Goal: Task Accomplishment & Management: Manage account settings

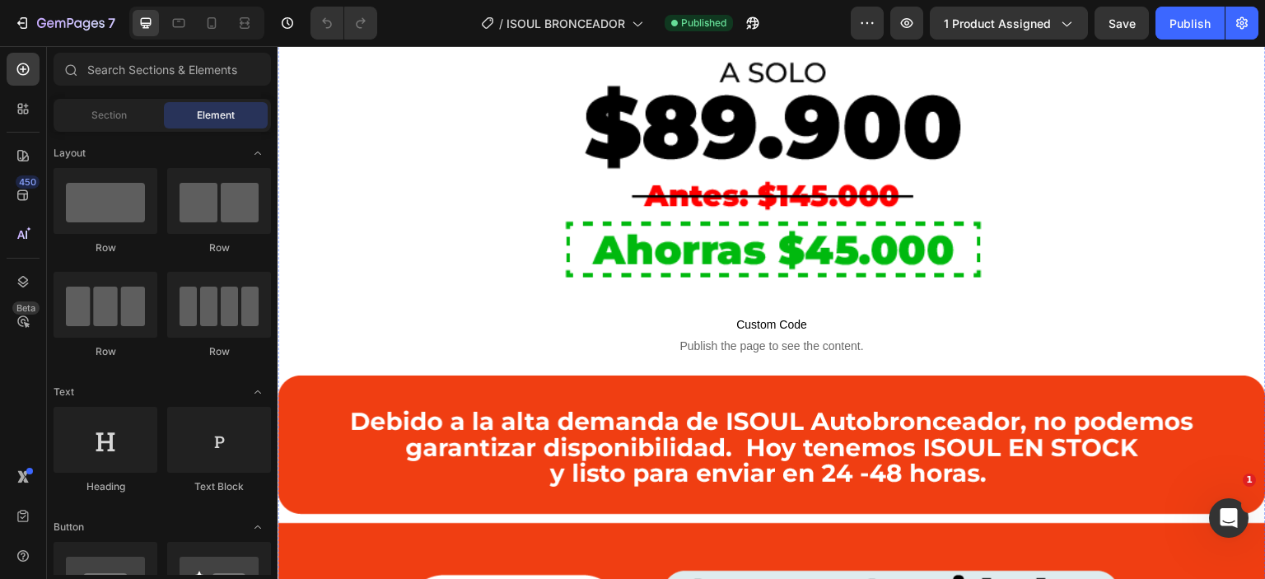
scroll to position [1353, 0]
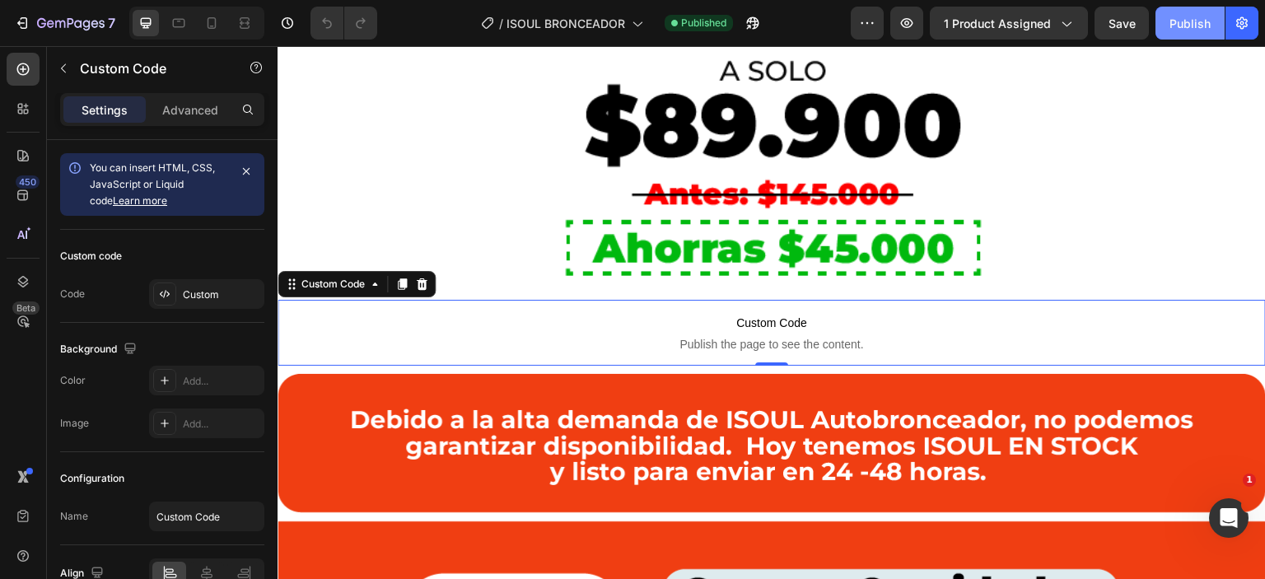
click at [1174, 36] on button "Publish" at bounding box center [1190, 23] width 69 height 33
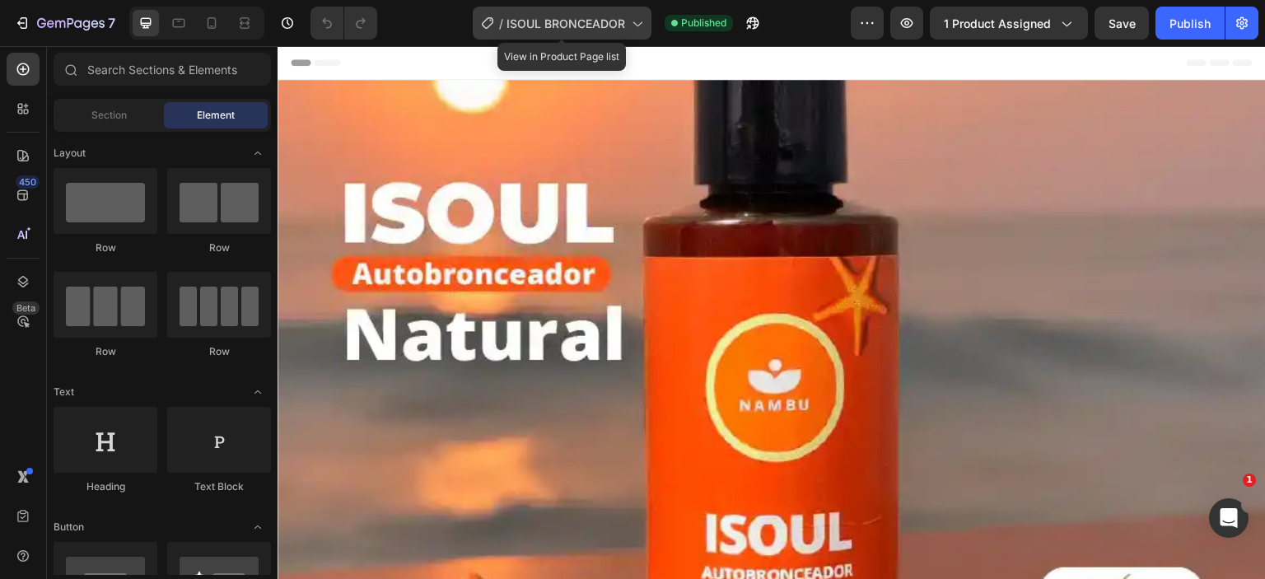
click at [562, 26] on span "ISOUL BRONCEADOR" at bounding box center [566, 23] width 119 height 17
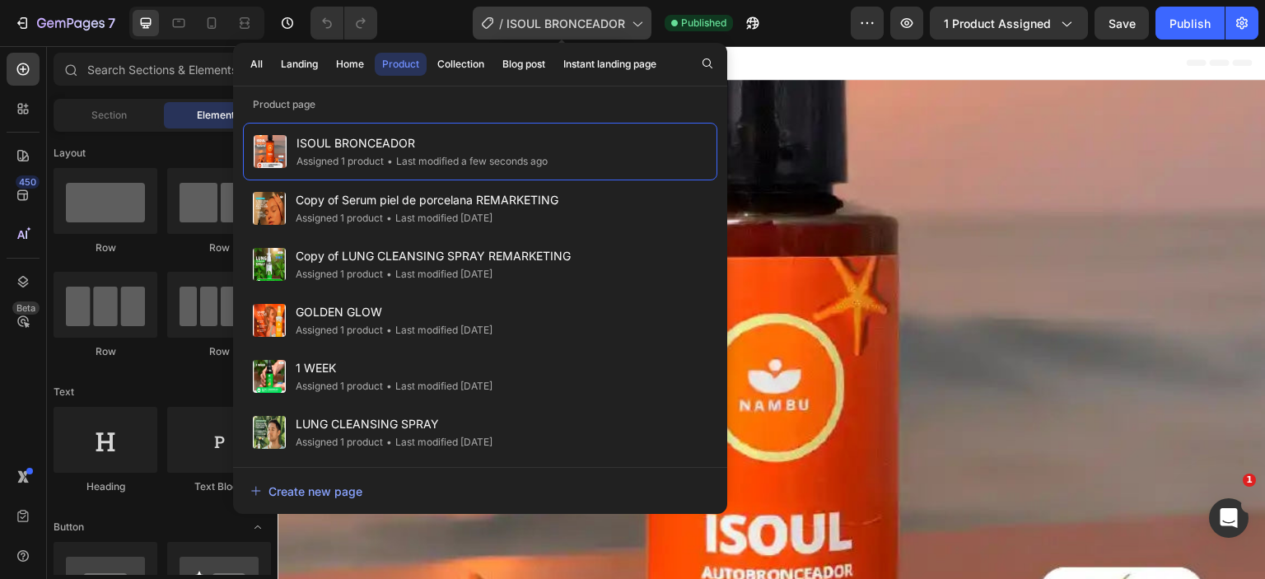
click at [562, 26] on span "ISOUL BRONCEADOR" at bounding box center [566, 23] width 119 height 17
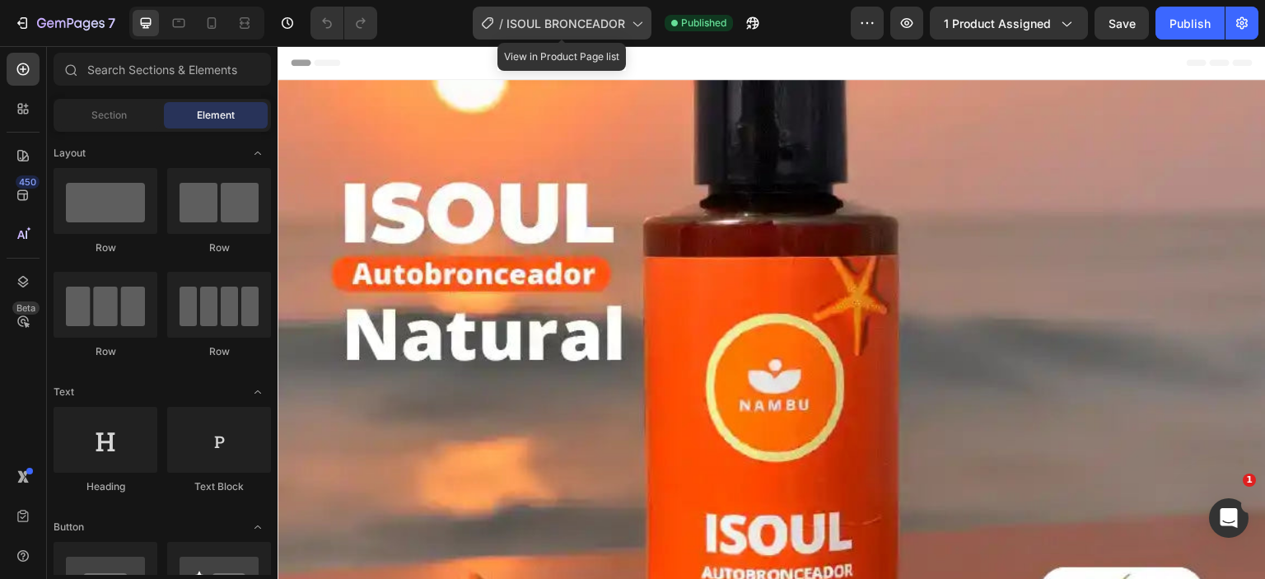
click at [562, 26] on span "ISOUL BRONCEADOR" at bounding box center [566, 23] width 119 height 17
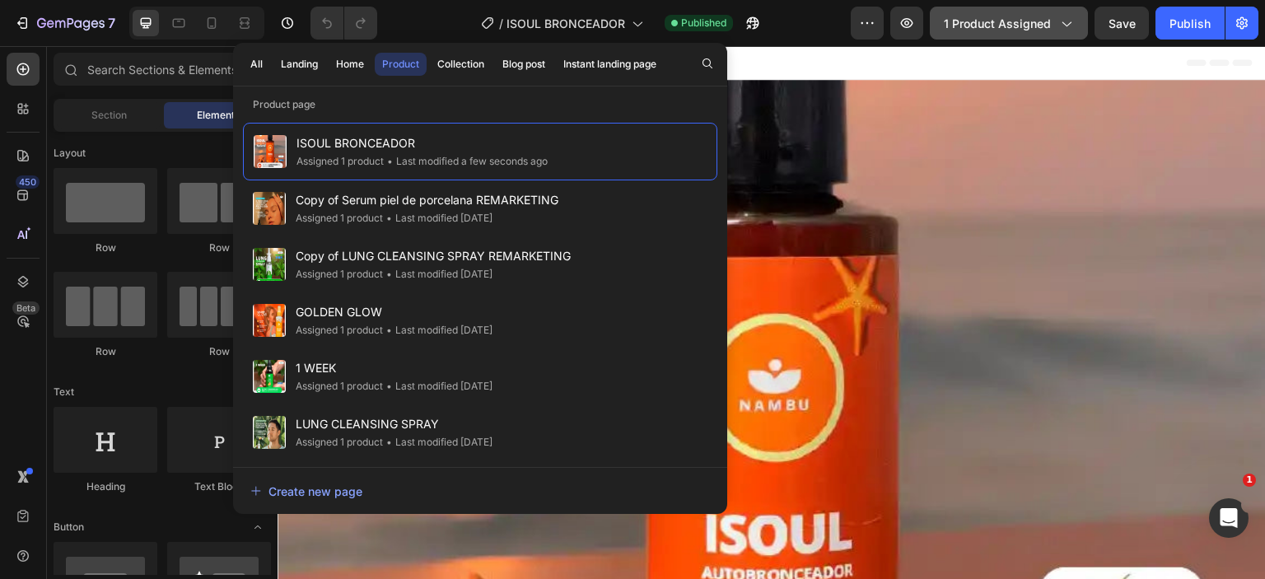
click at [1054, 30] on div "1 product assigned" at bounding box center [1009, 23] width 130 height 17
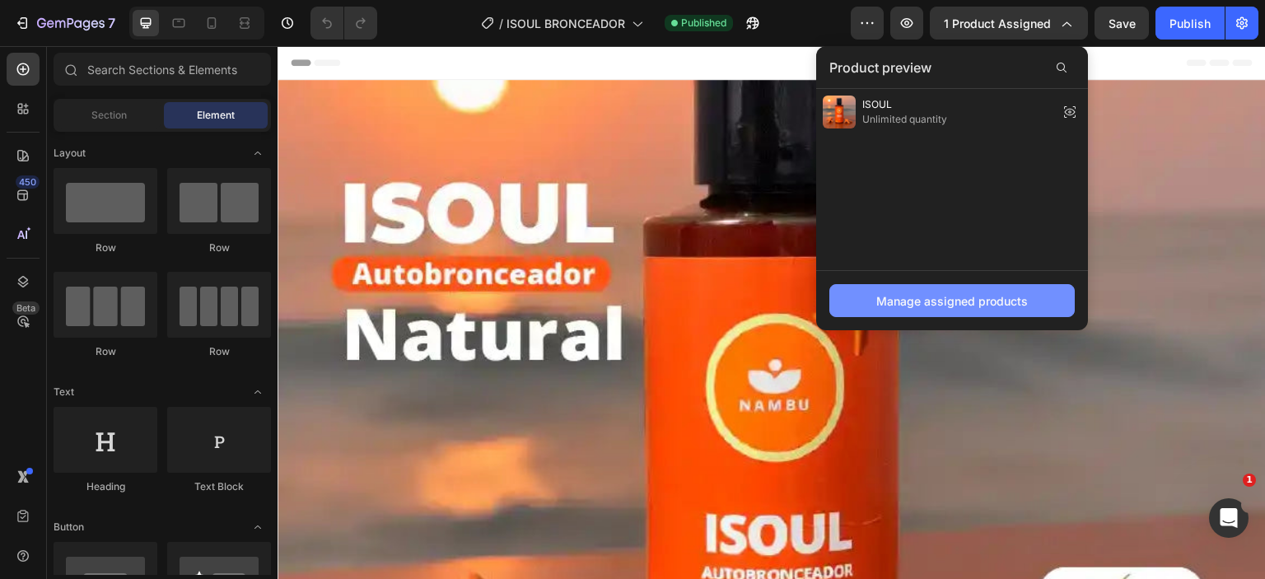
click at [967, 286] on button "Manage assigned products" at bounding box center [952, 300] width 245 height 33
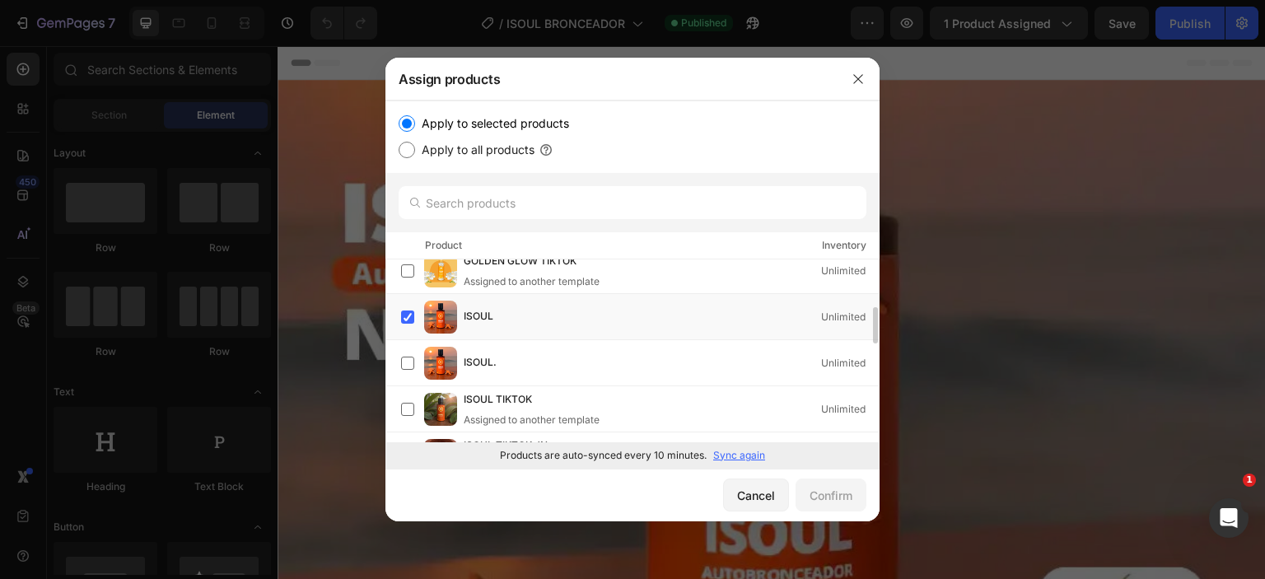
scroll to position [243, 0]
click at [408, 314] on label at bounding box center [407, 316] width 13 height 13
click at [847, 497] on div "Confirm" at bounding box center [831, 495] width 43 height 17
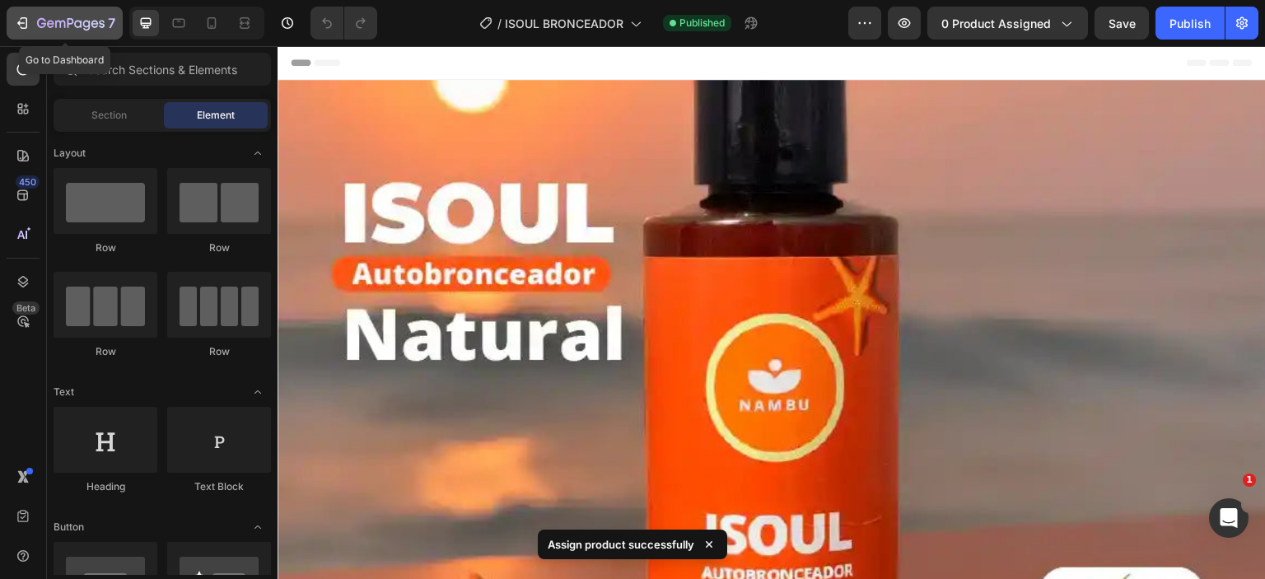
click at [24, 25] on icon "button" at bounding box center [22, 23] width 16 height 16
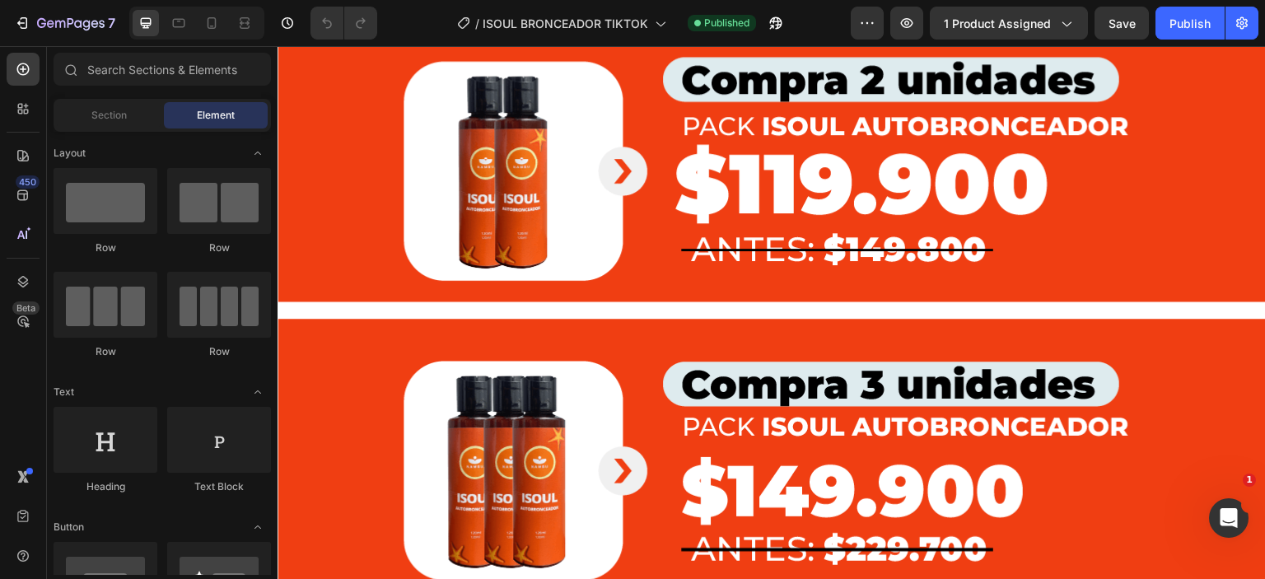
scroll to position [1867, 0]
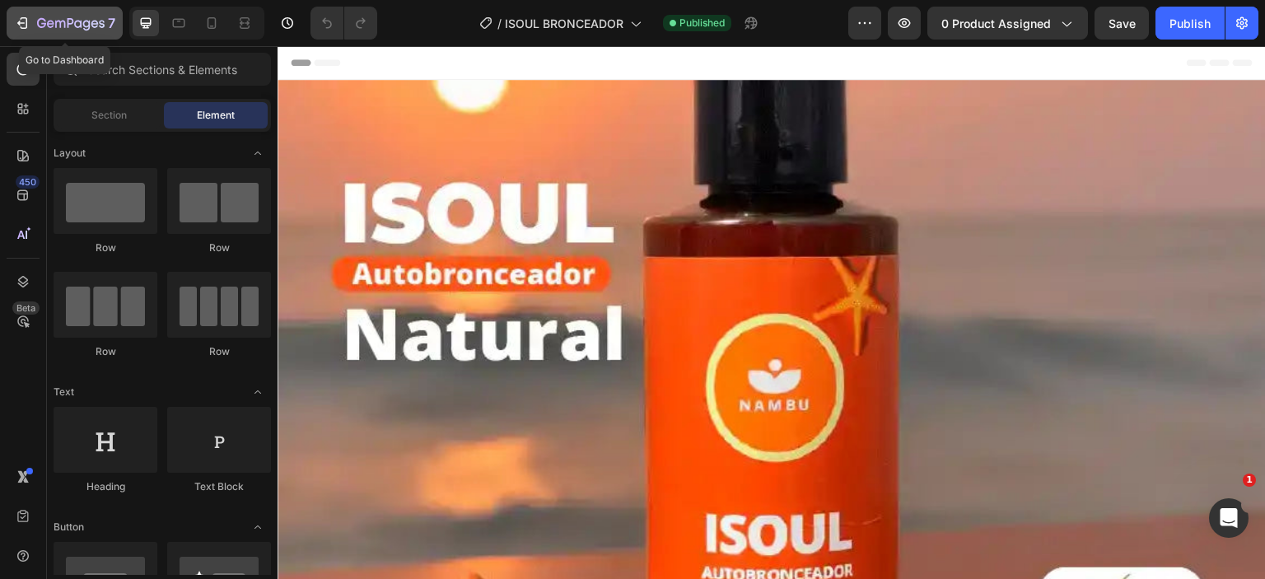
click at [27, 22] on icon "button" at bounding box center [22, 23] width 16 height 16
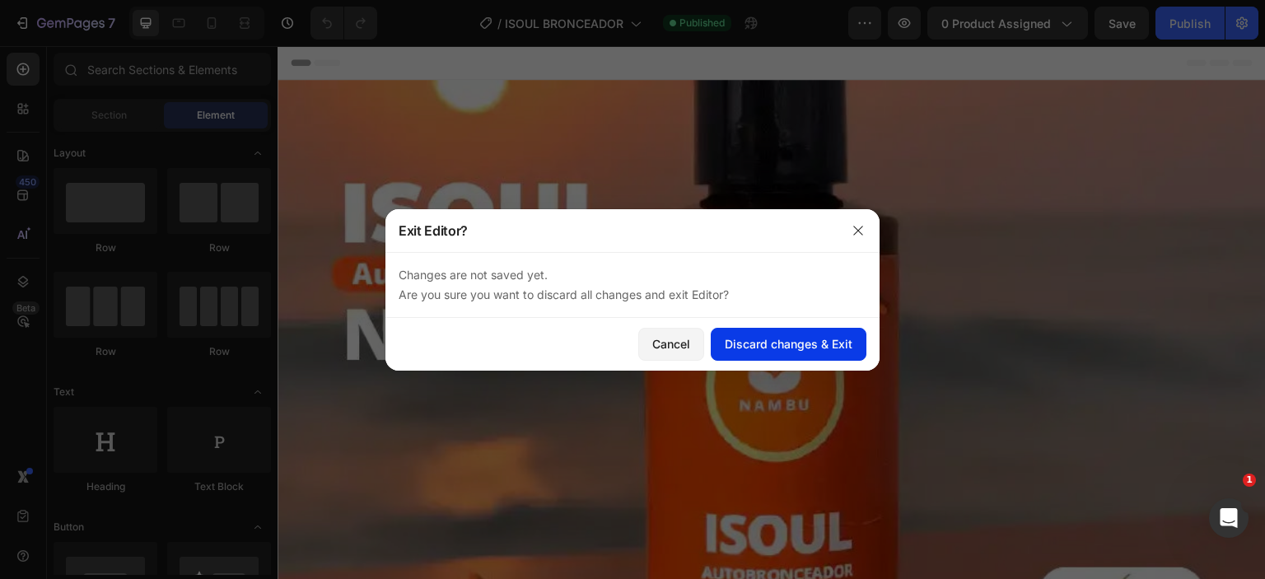
click at [727, 348] on div "Discard changes & Exit" at bounding box center [789, 343] width 128 height 17
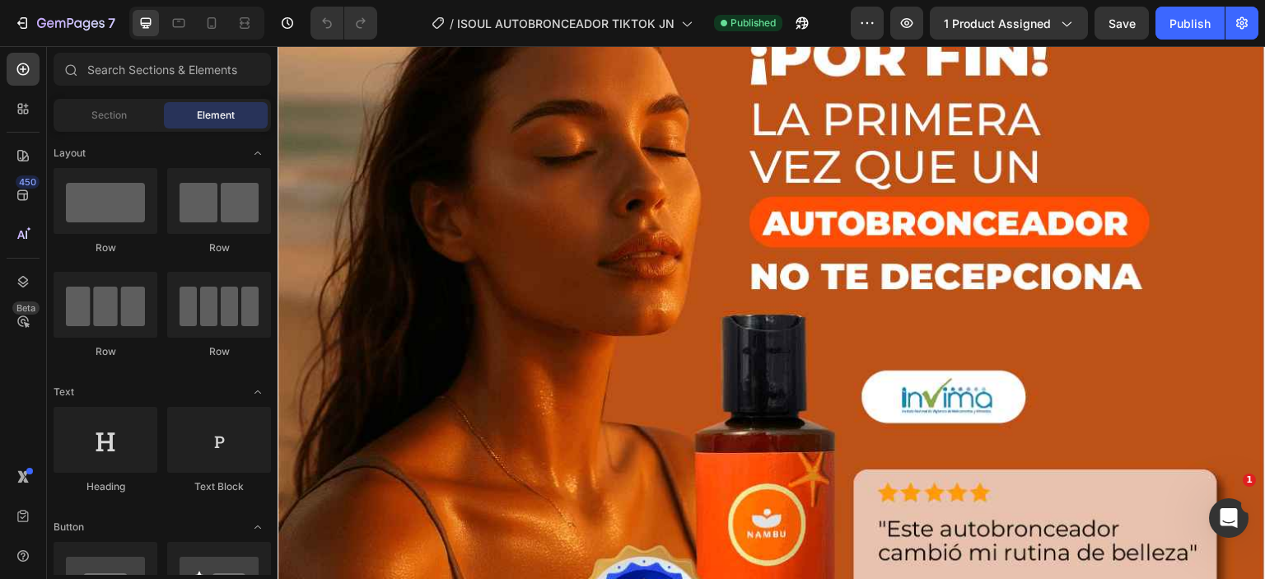
scroll to position [105, 0]
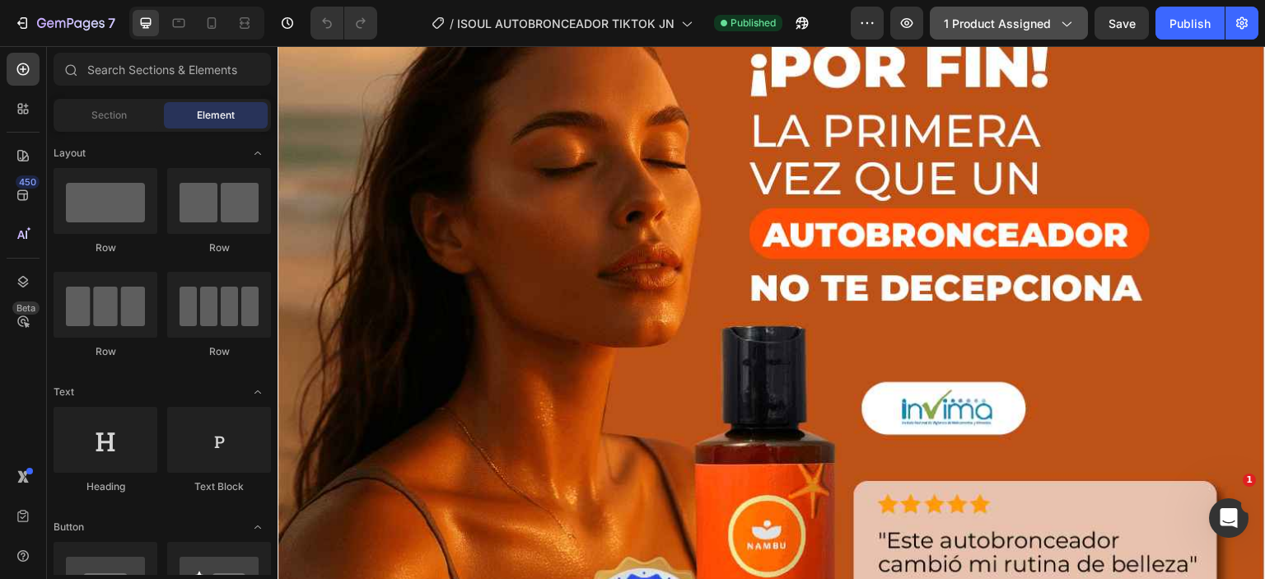
click at [988, 33] on button "1 product assigned" at bounding box center [1009, 23] width 158 height 33
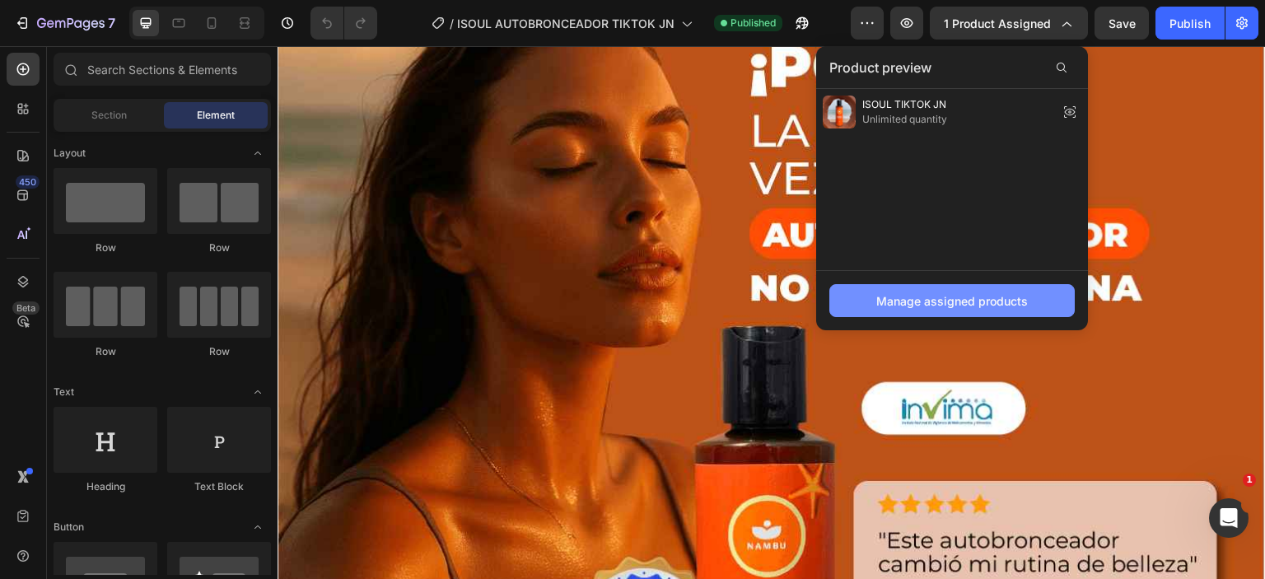
click at [962, 296] on div "Manage assigned products" at bounding box center [952, 300] width 152 height 17
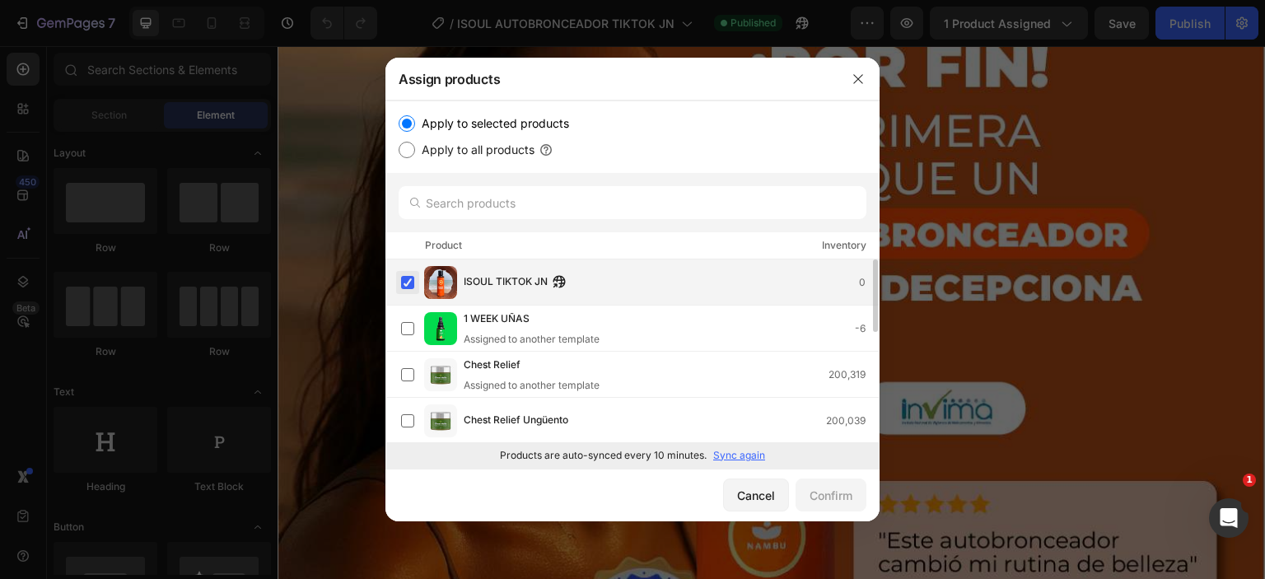
click at [412, 278] on label at bounding box center [407, 282] width 13 height 13
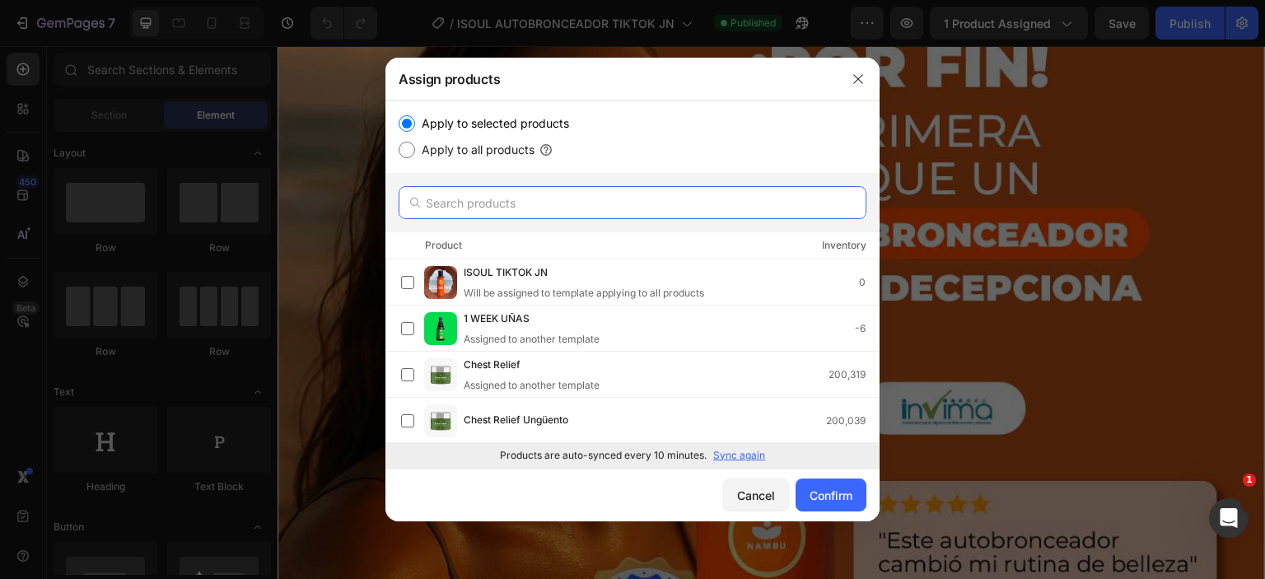
click at [474, 198] on input "text" at bounding box center [633, 202] width 468 height 33
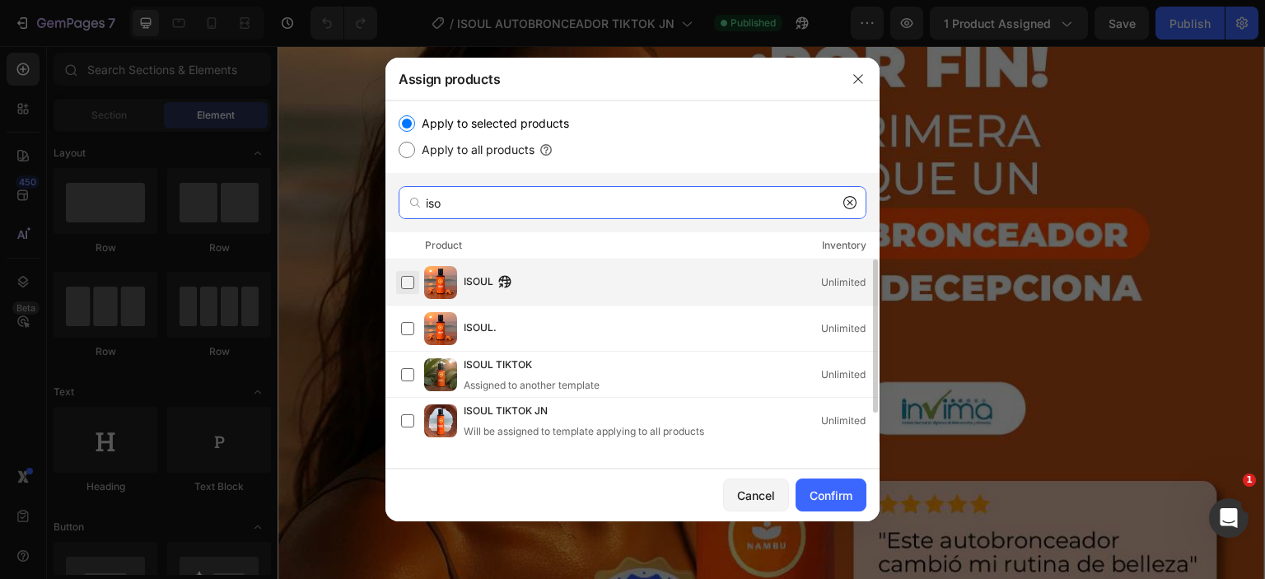
type input "iso"
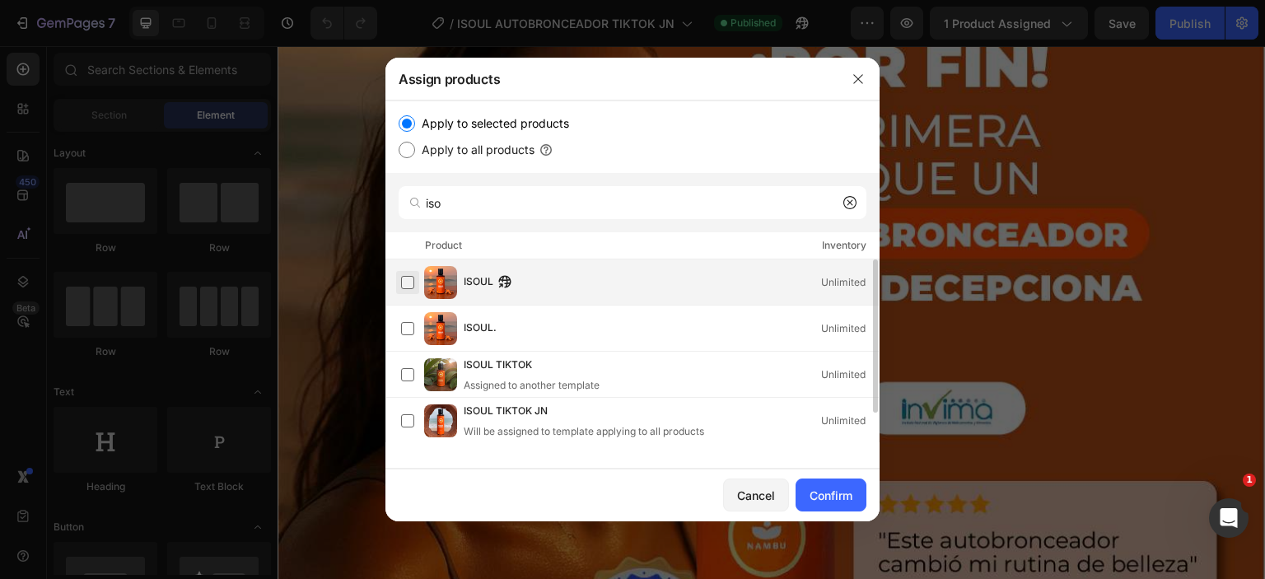
click at [403, 281] on label at bounding box center [407, 282] width 13 height 13
click at [818, 498] on div "Confirm" at bounding box center [831, 495] width 43 height 17
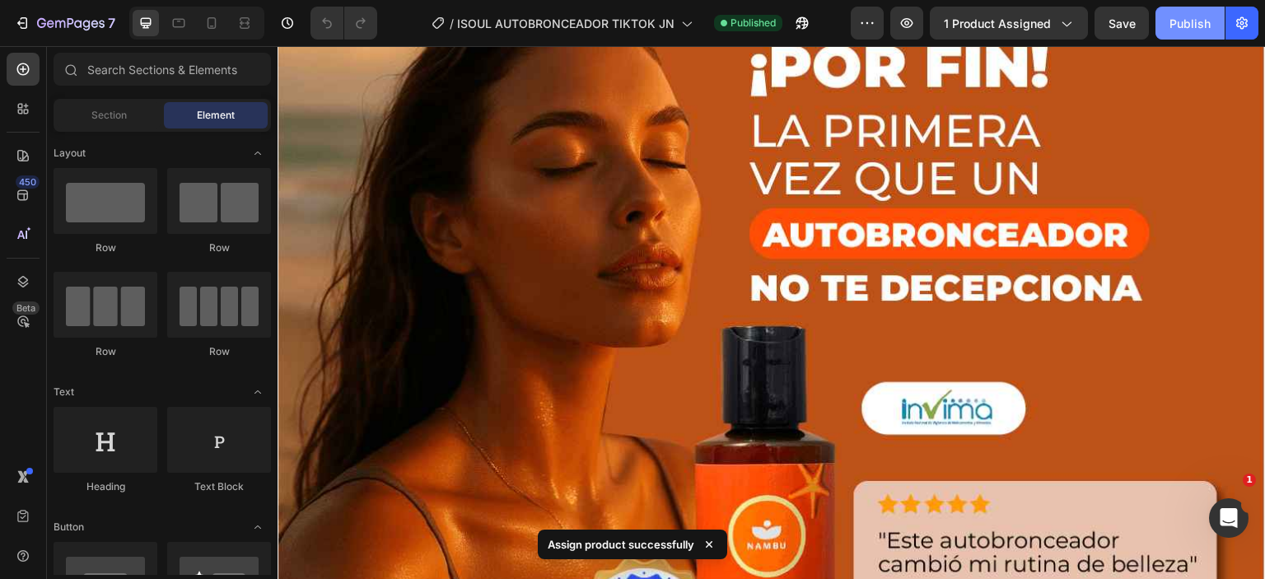
click at [1176, 36] on button "Publish" at bounding box center [1190, 23] width 69 height 33
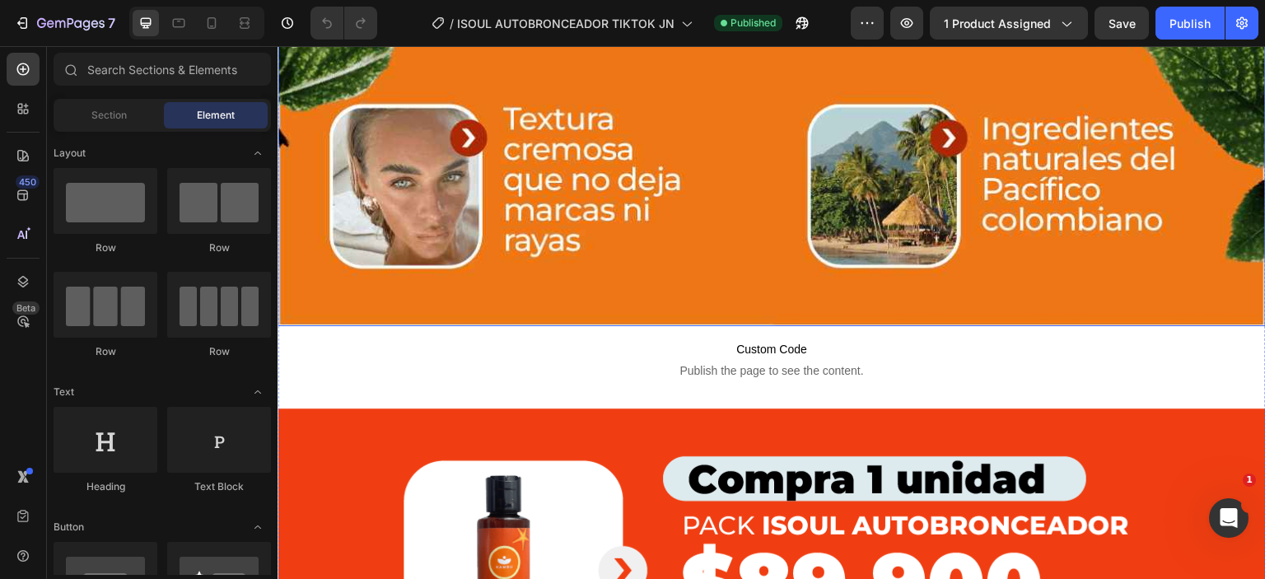
scroll to position [1143, 0]
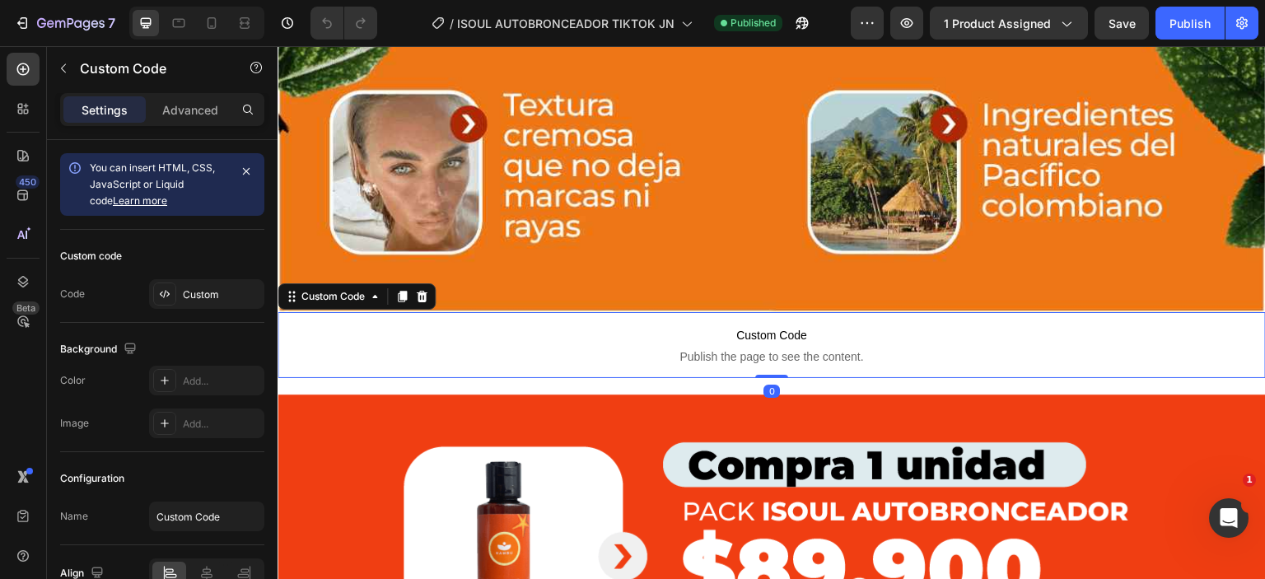
click at [806, 348] on span "Publish the page to see the content." at bounding box center [772, 356] width 988 height 16
click at [214, 293] on div "Custom" at bounding box center [221, 294] width 77 height 15
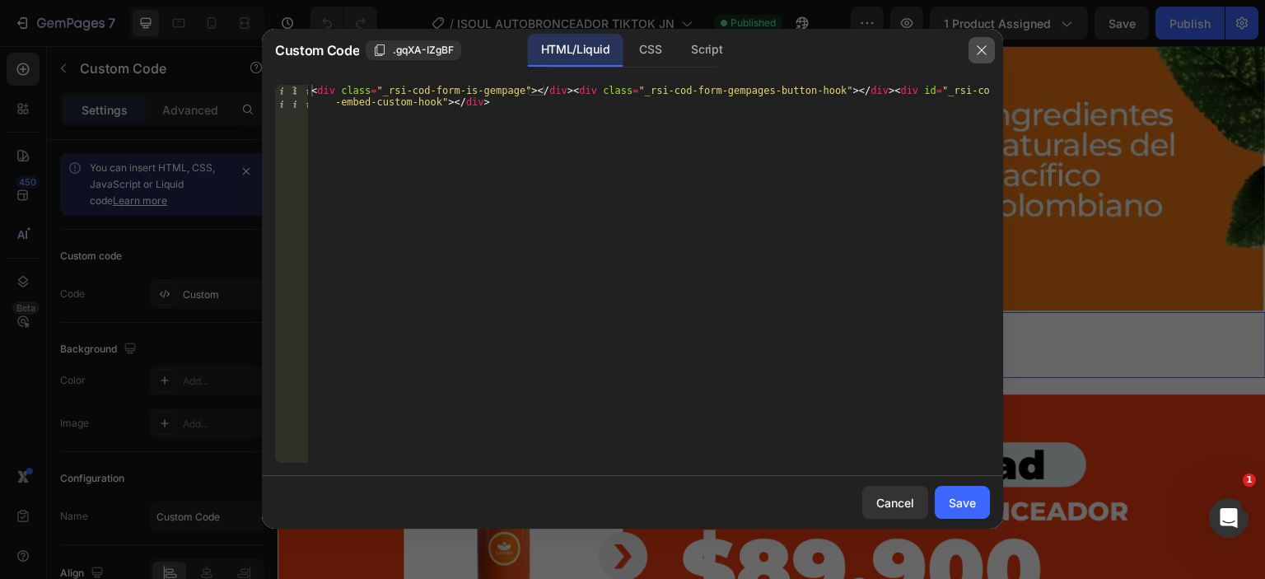
click at [979, 54] on icon "button" at bounding box center [981, 49] width 9 height 9
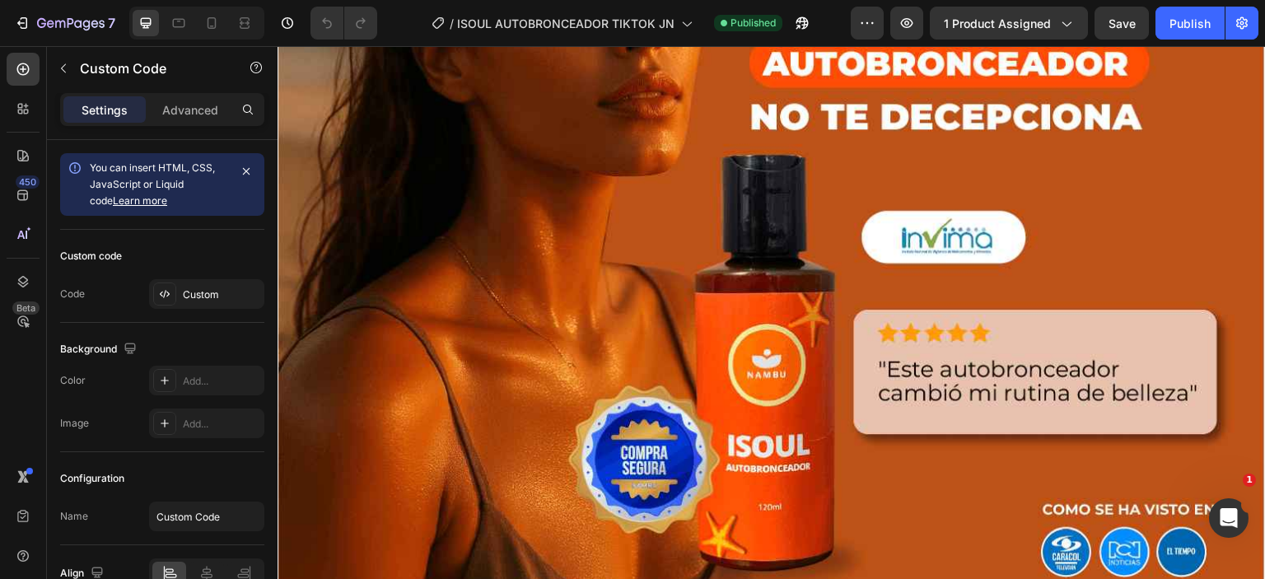
scroll to position [260, 0]
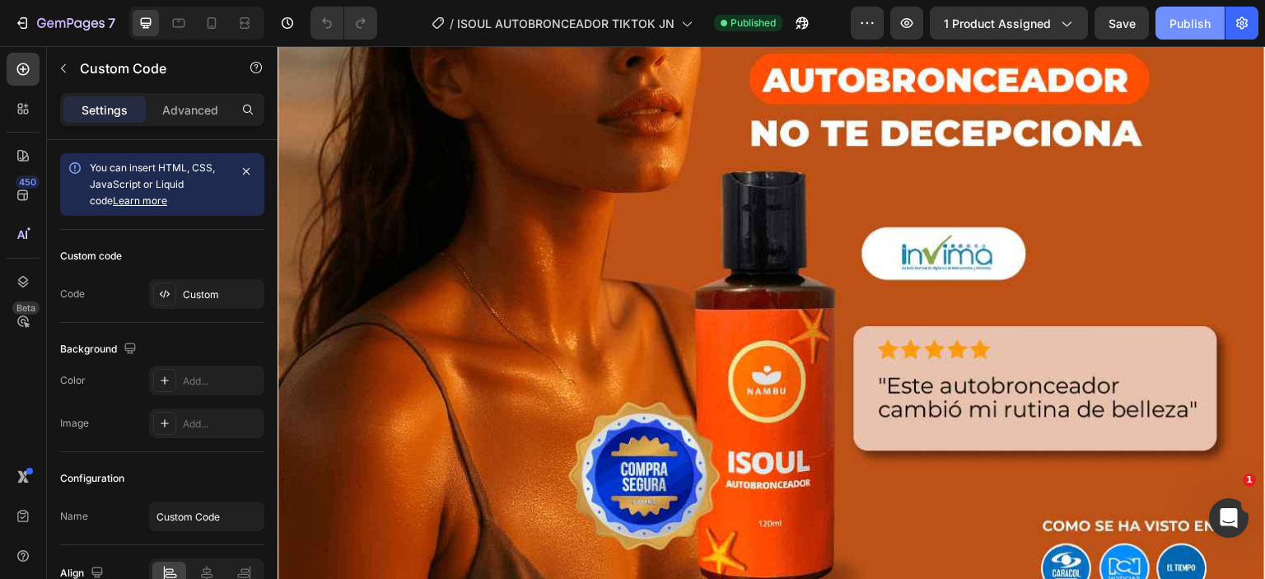
click at [1182, 22] on div "Publish" at bounding box center [1190, 23] width 41 height 17
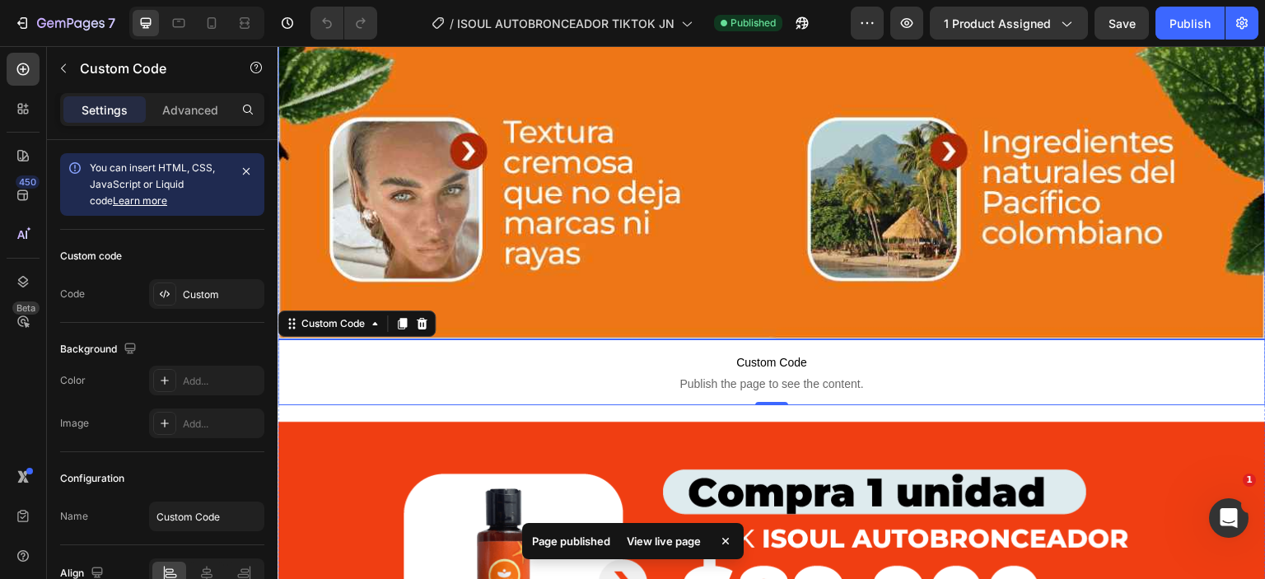
scroll to position [1120, 0]
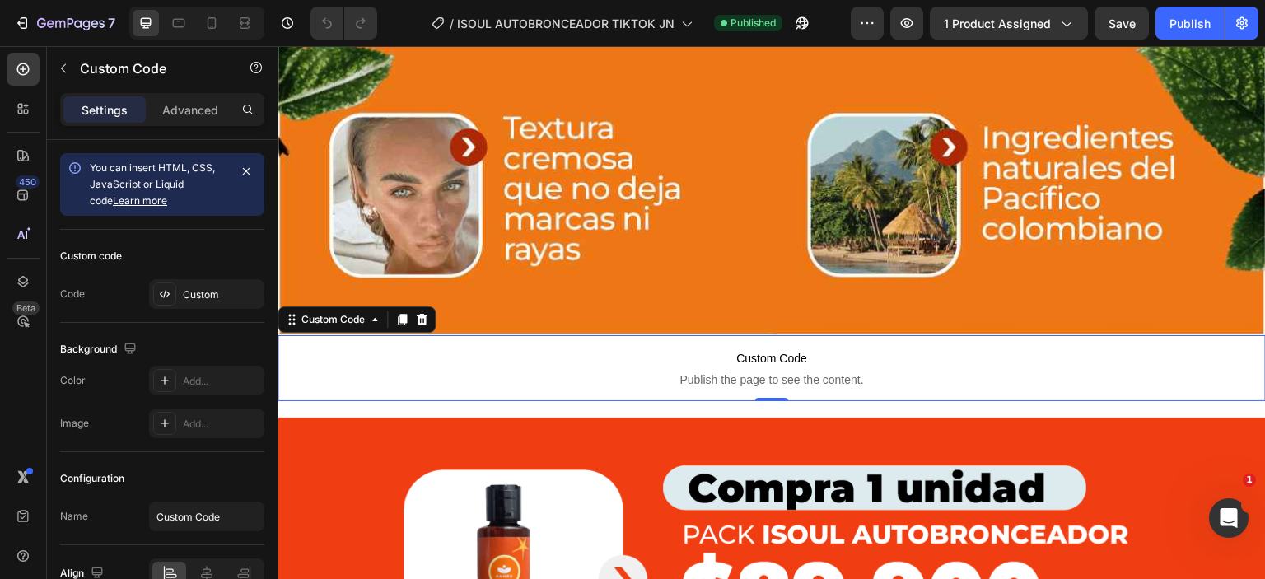
click at [783, 372] on span "Publish the page to see the content." at bounding box center [772, 380] width 988 height 16
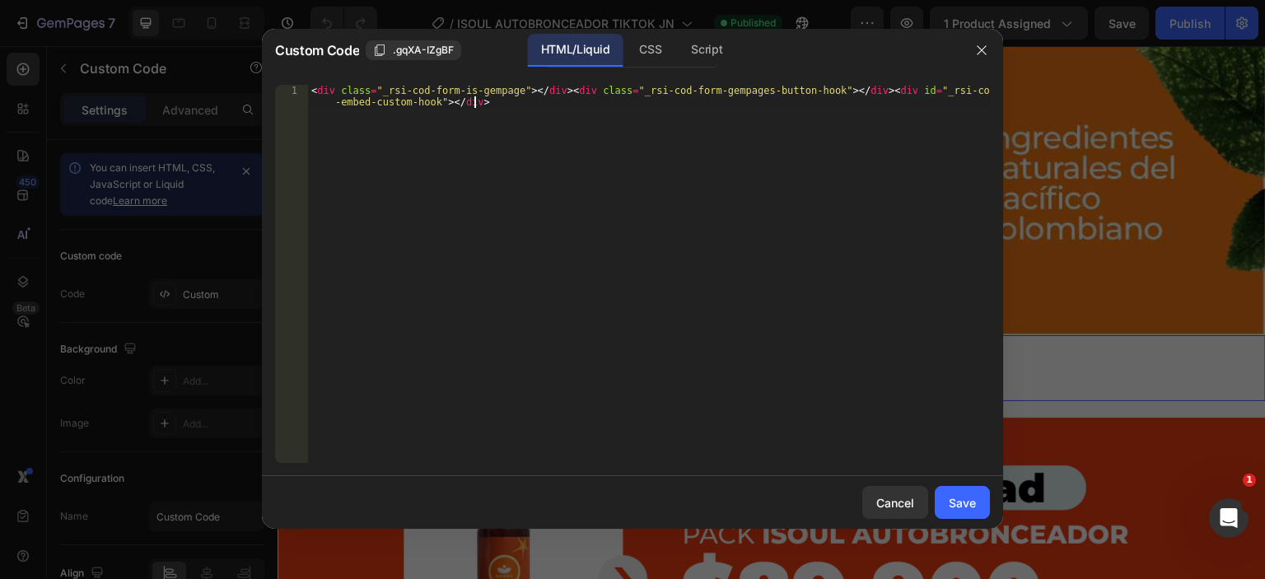
click at [783, 362] on div "< div class = "_rsi-cod-form-is-gempage" > </ div > < div class = "_rsi-cod-for…" at bounding box center [649, 297] width 682 height 424
drag, startPoint x: 506, startPoint y: 316, endPoint x: 783, endPoint y: 362, distance: 281.3
click at [783, 362] on div "< div class = "_rsi-cod-form-is-gempage" > </ div > < div class = "_rsi-cod-for…" at bounding box center [649, 297] width 682 height 424
click at [982, 40] on button "button" at bounding box center [982, 50] width 26 height 26
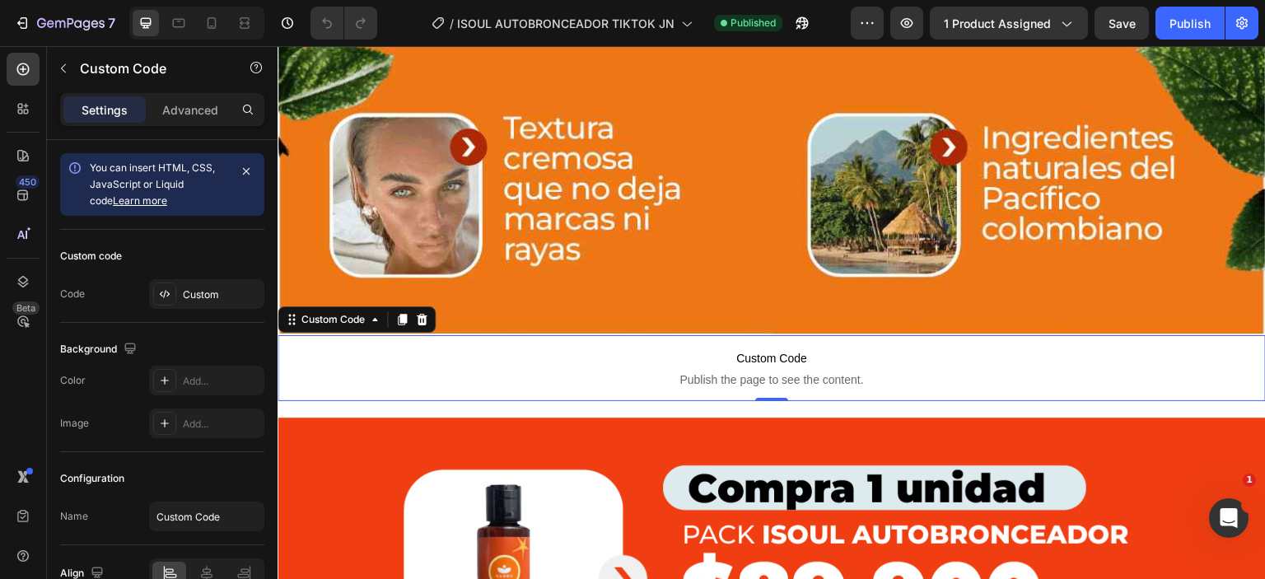
click at [610, 348] on span "Custom Code" at bounding box center [772, 358] width 988 height 20
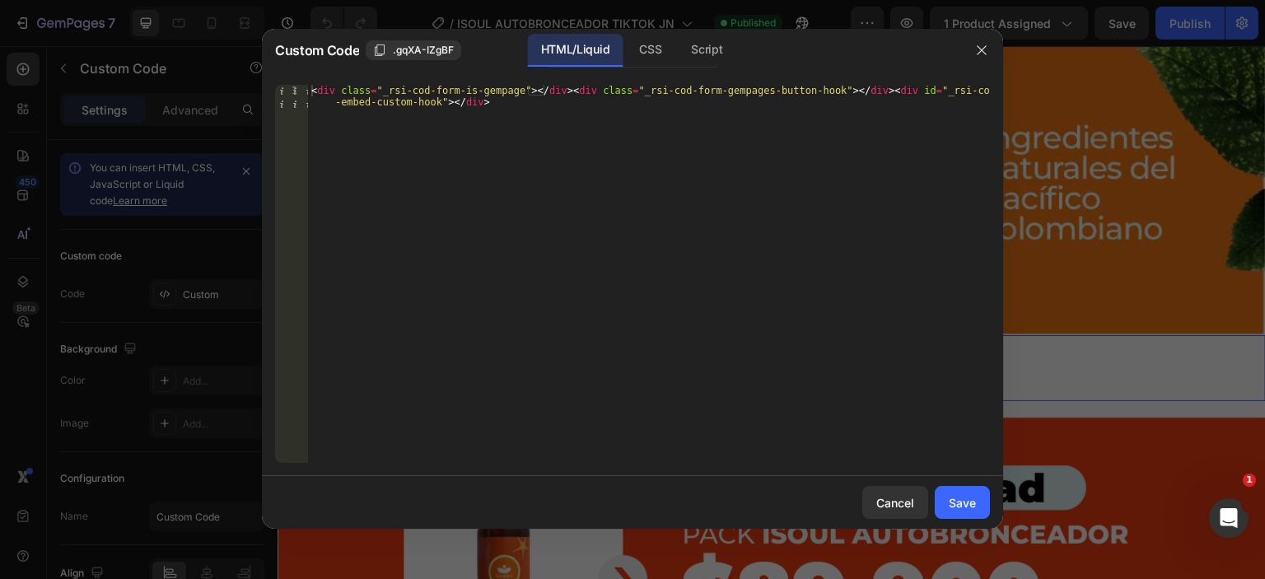
click at [1059, 312] on div at bounding box center [632, 289] width 1265 height 579
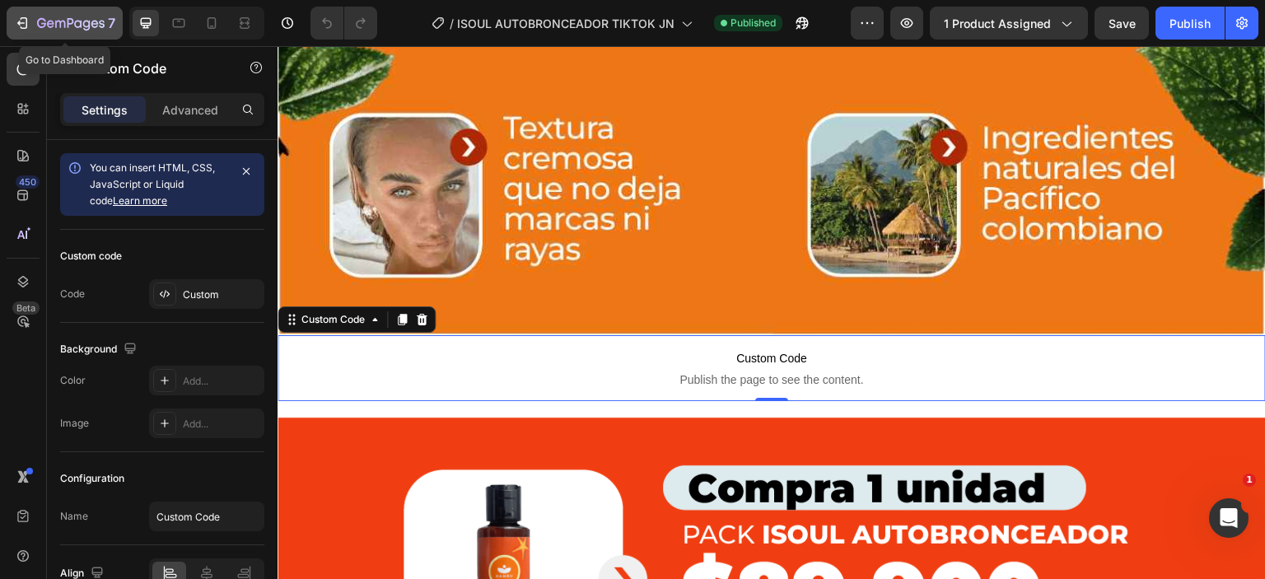
click at [35, 19] on div "7" at bounding box center [64, 23] width 101 height 20
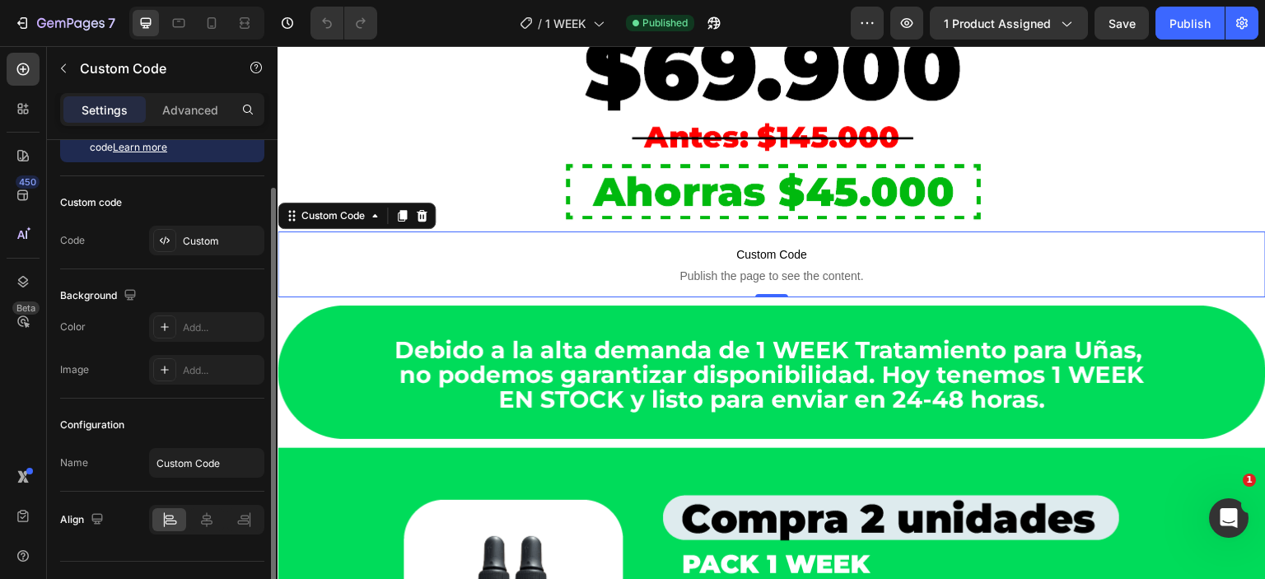
scroll to position [54, 0]
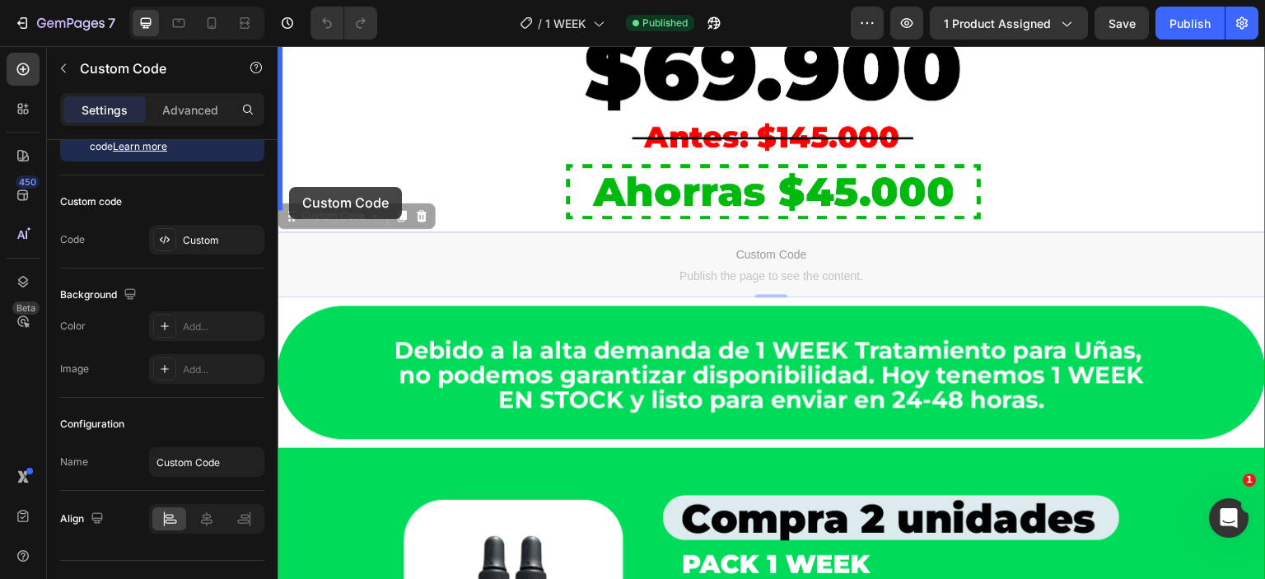
drag, startPoint x: 292, startPoint y: 205, endPoint x: 287, endPoint y: 188, distance: 17.8
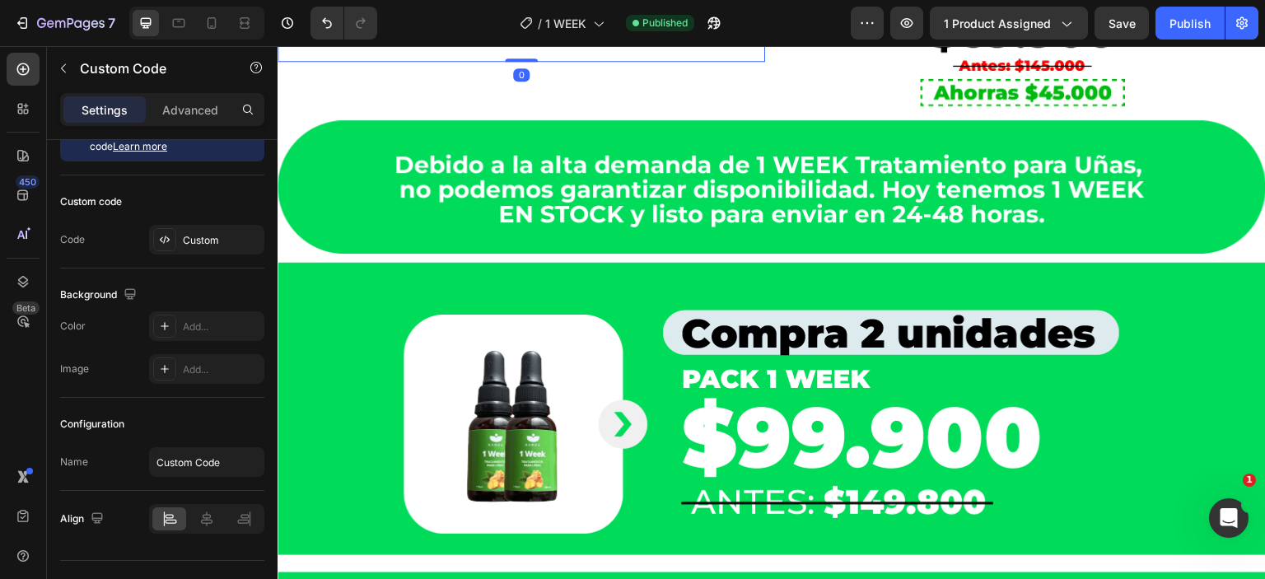
scroll to position [1157, 0]
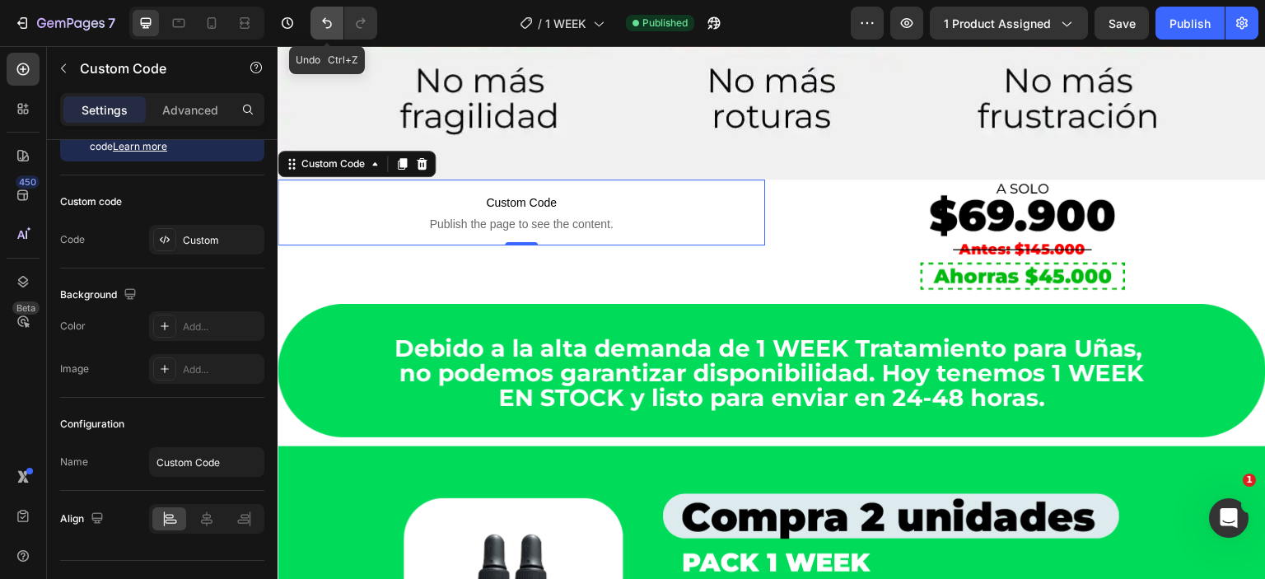
click at [333, 24] on icon "Undo/Redo" at bounding box center [327, 23] width 16 height 16
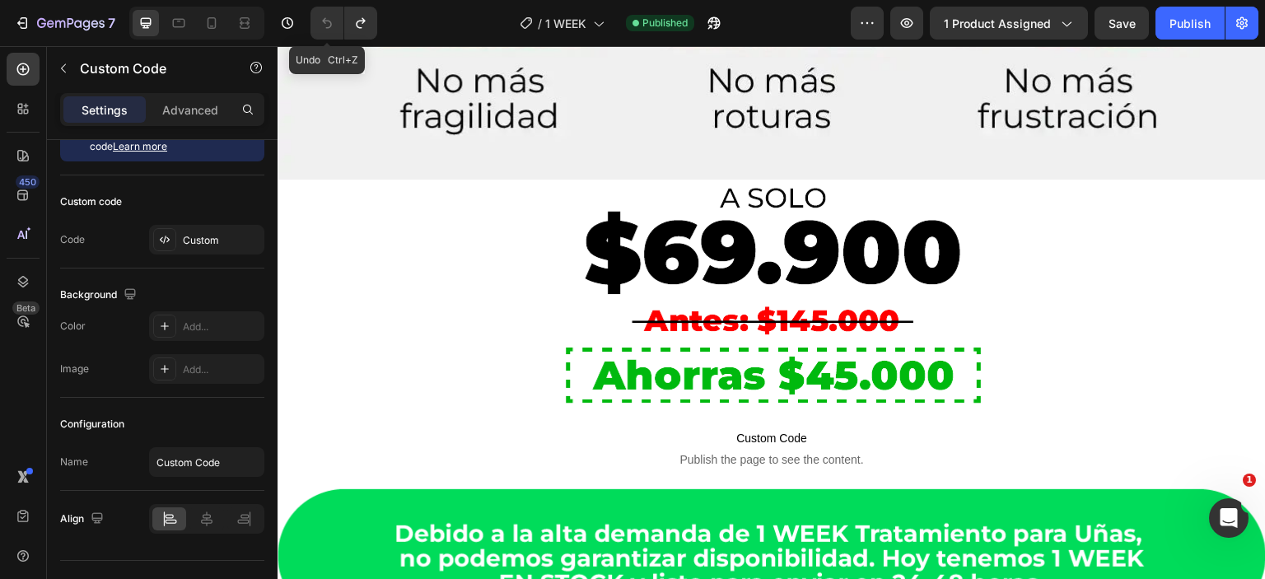
scroll to position [1340, 0]
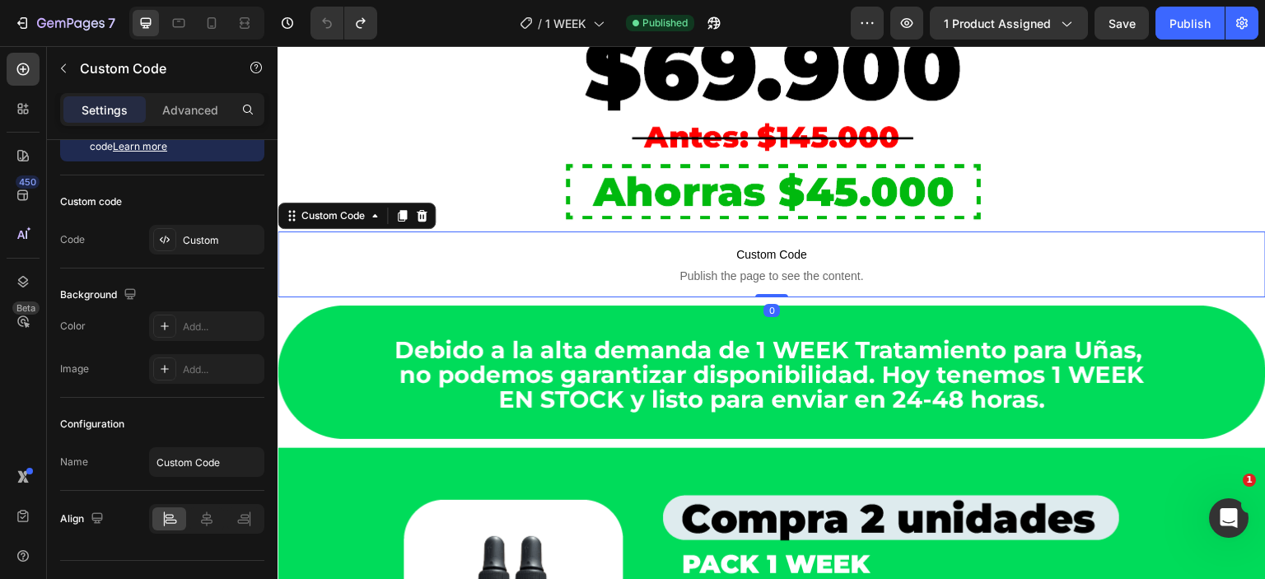
click at [572, 268] on span "Publish the page to see the content." at bounding box center [772, 276] width 988 height 16
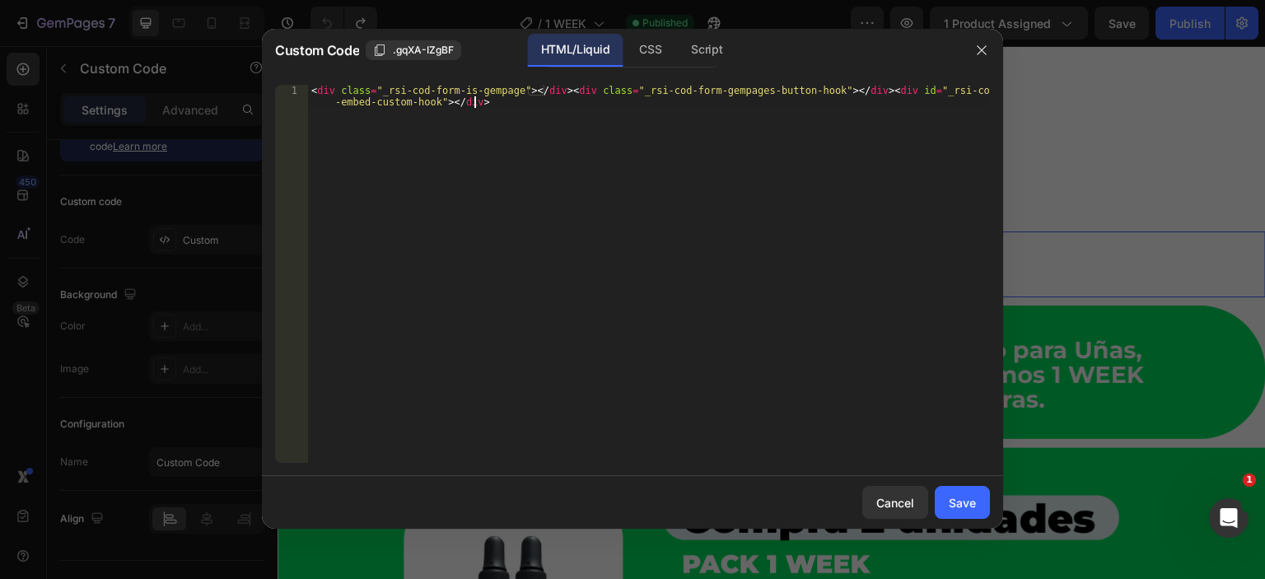
click at [572, 258] on div "< div class = "_rsi-cod-form-is-gempage" > </ div > < div class = "_rsi-cod-for…" at bounding box center [649, 297] width 682 height 424
click at [1082, 236] on div at bounding box center [632, 289] width 1265 height 579
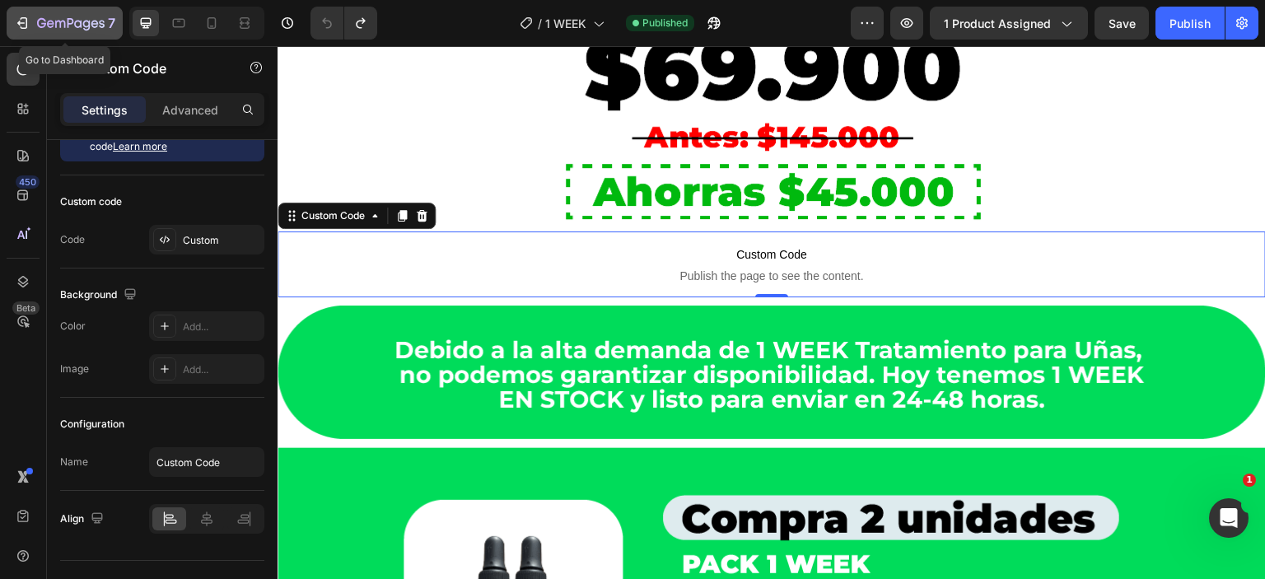
click at [53, 22] on icon "button" at bounding box center [50, 23] width 7 height 7
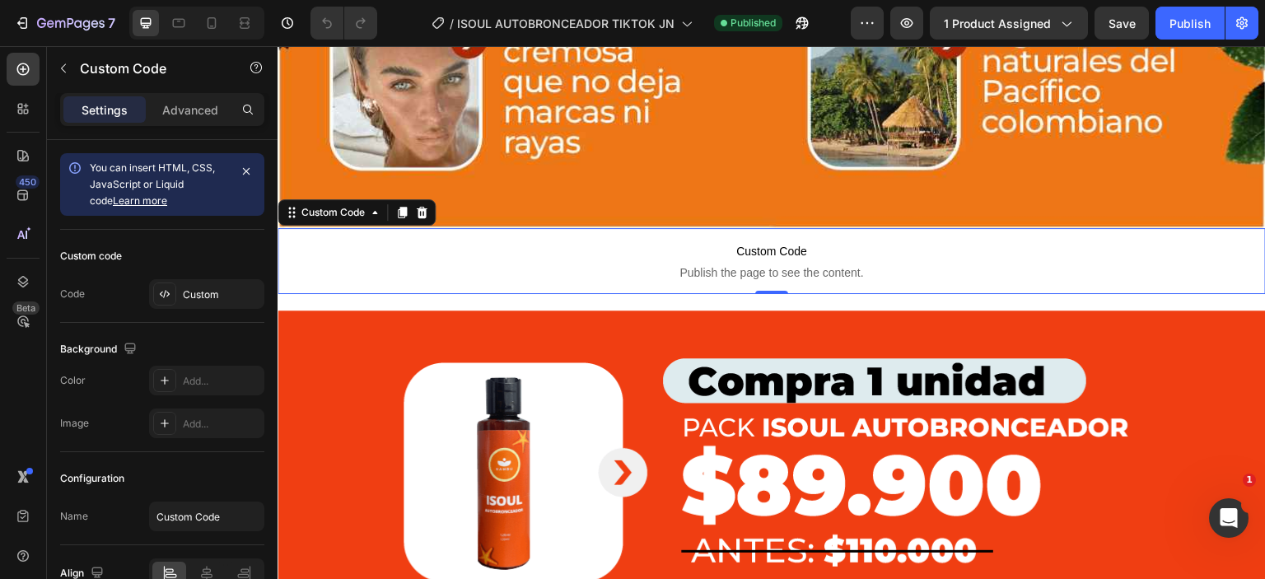
click at [589, 241] on span "Custom Code" at bounding box center [772, 251] width 988 height 20
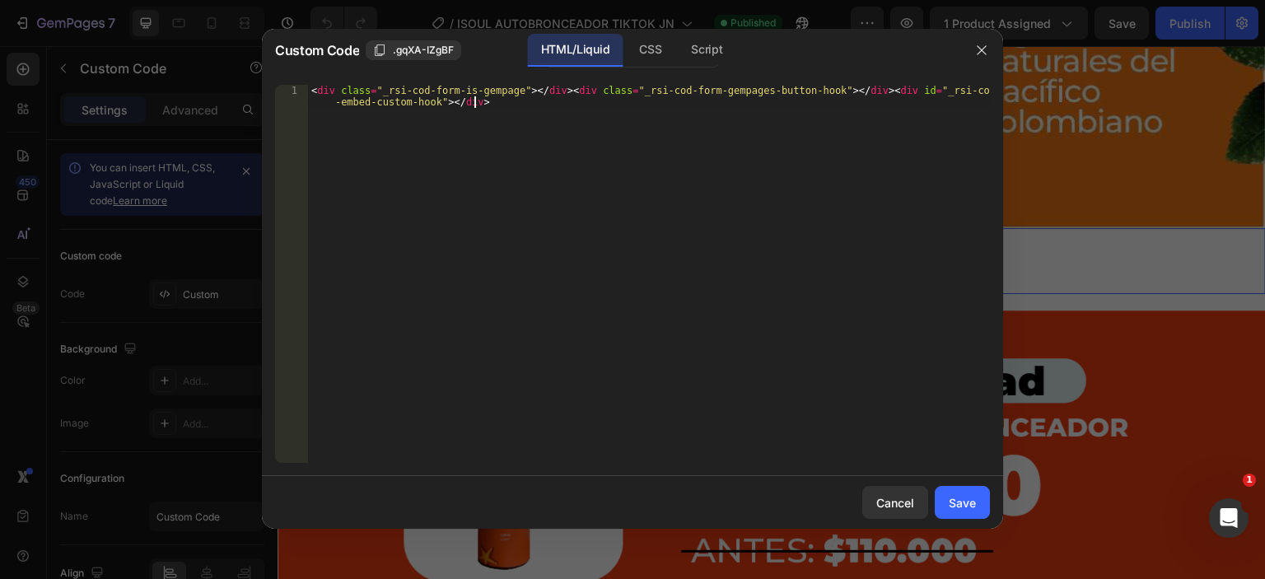
click at [589, 239] on div "< div class = "_rsi-cod-form-is-gempage" > </ div > < div class = "_rsi-cod-for…" at bounding box center [649, 297] width 682 height 424
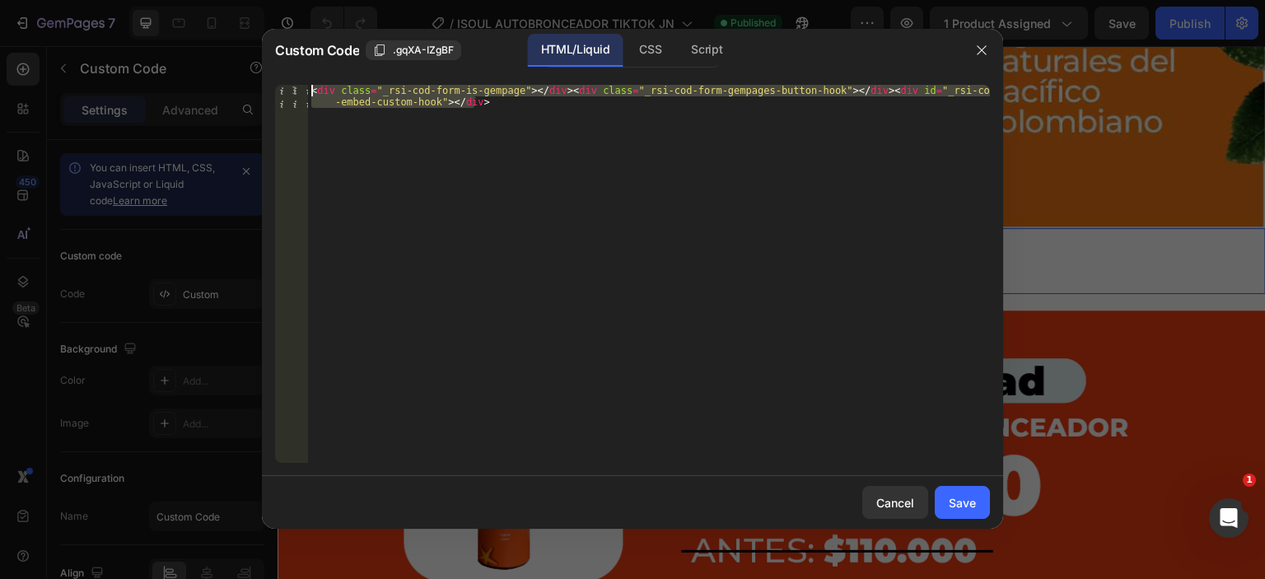
drag, startPoint x: 478, startPoint y: 109, endPoint x: 302, endPoint y: 89, distance: 176.6
click at [302, 89] on div "<div class="_rsi-cod-form-is-gempage"></div><div class="_rsi-cod-form-gempages-…" at bounding box center [632, 274] width 715 height 378
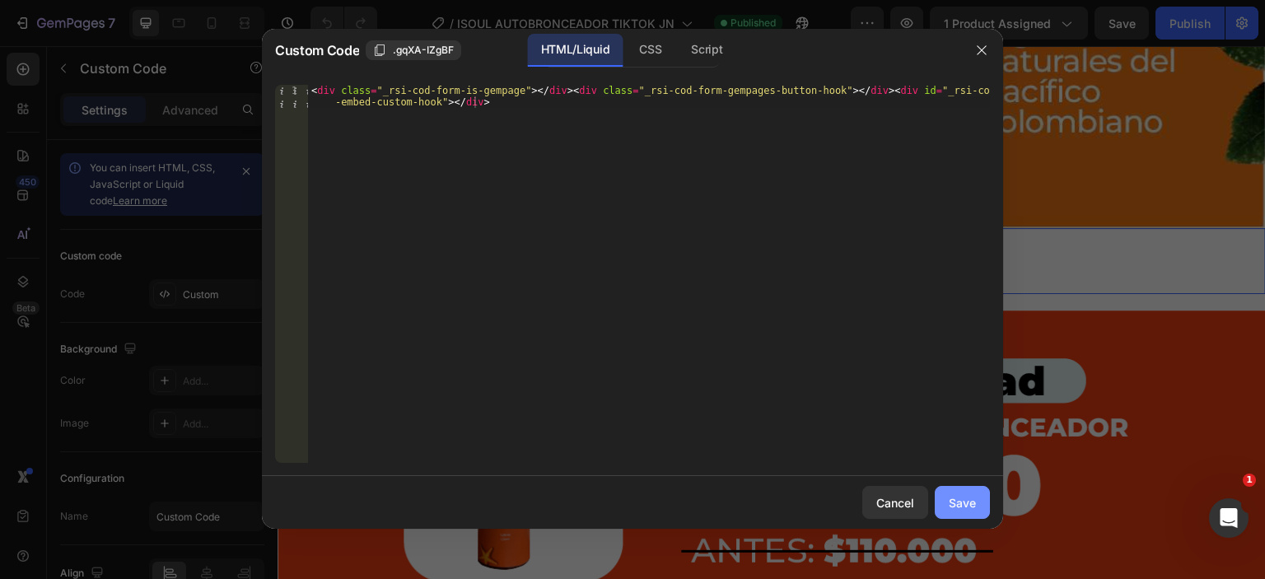
click at [971, 494] on div "Save" at bounding box center [962, 502] width 27 height 17
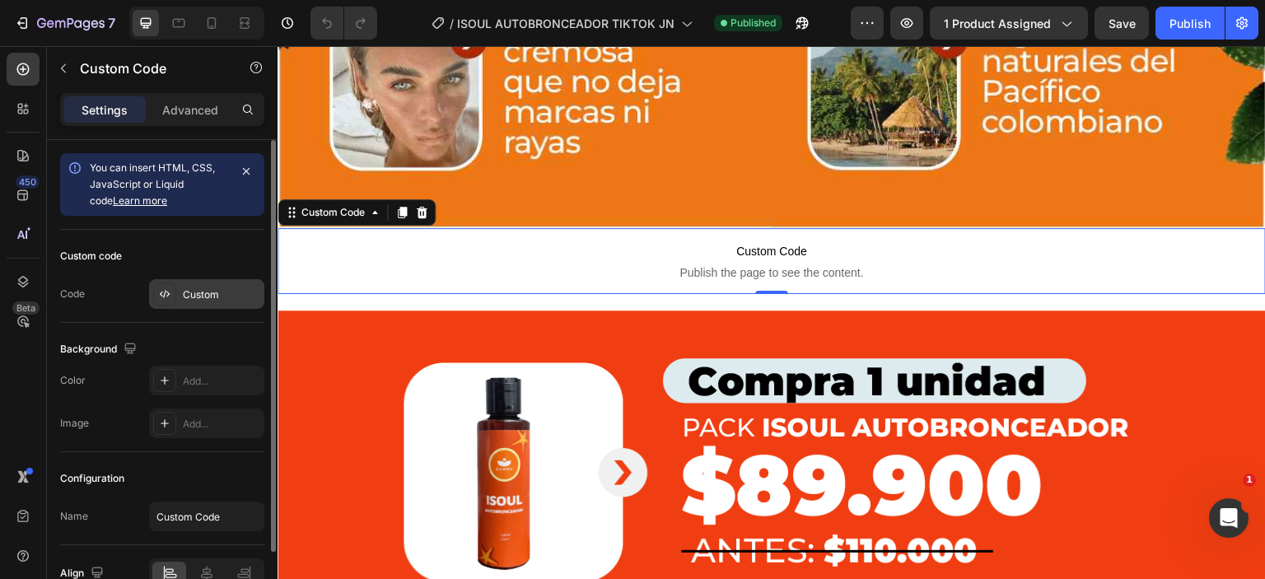
click at [188, 294] on div "Custom" at bounding box center [221, 294] width 77 height 15
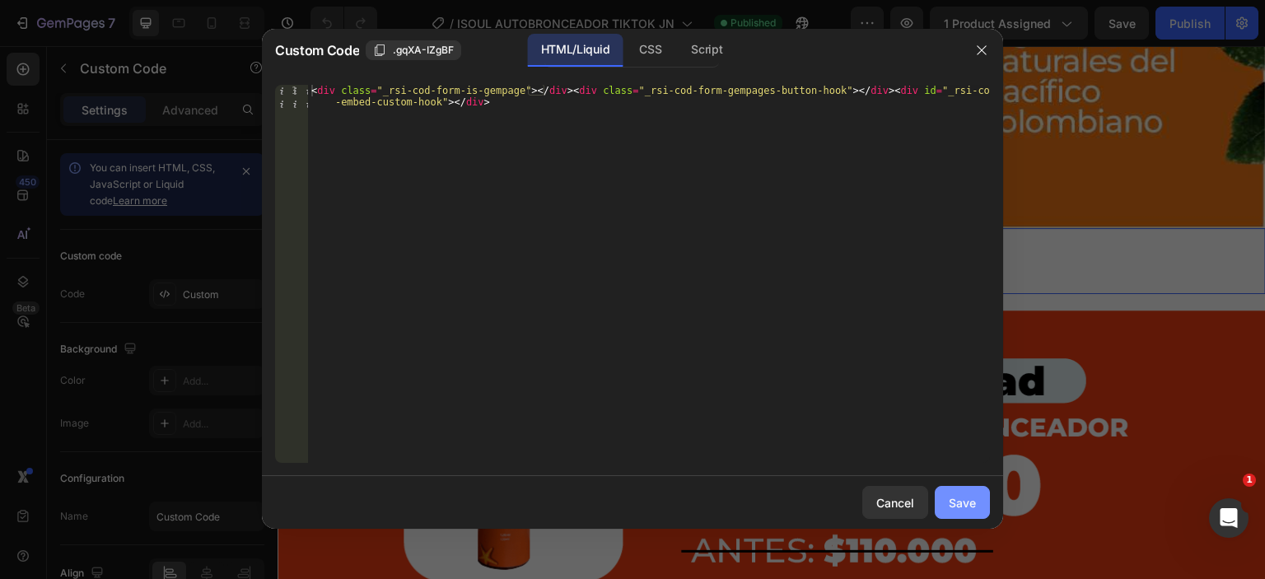
click at [956, 505] on div "Save" at bounding box center [962, 502] width 27 height 17
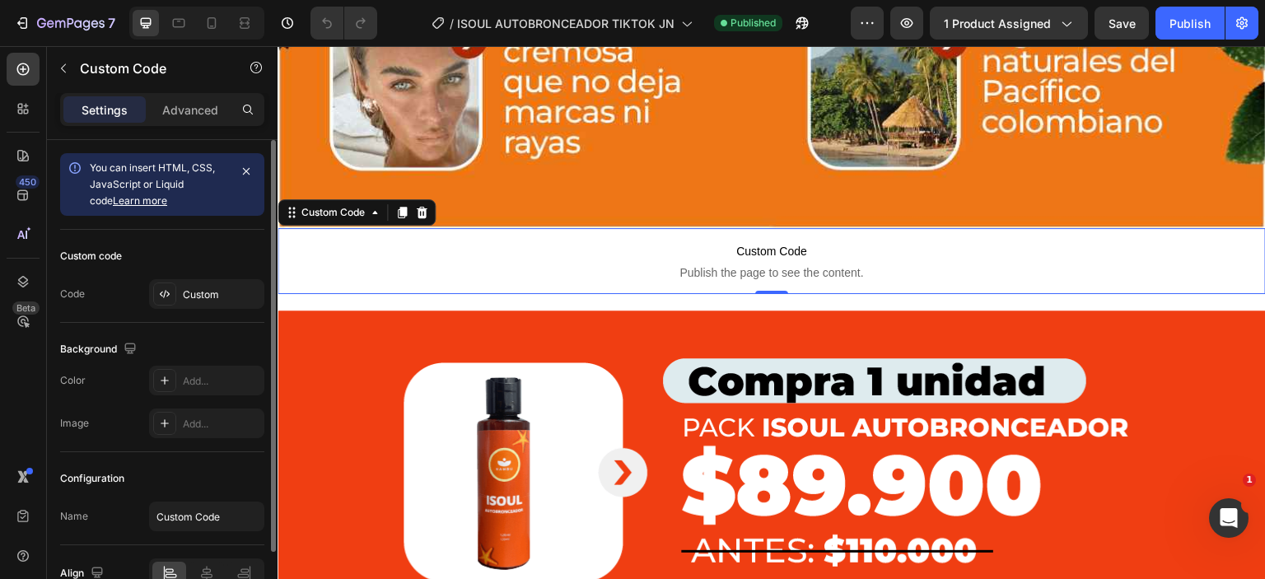
scroll to position [86, 0]
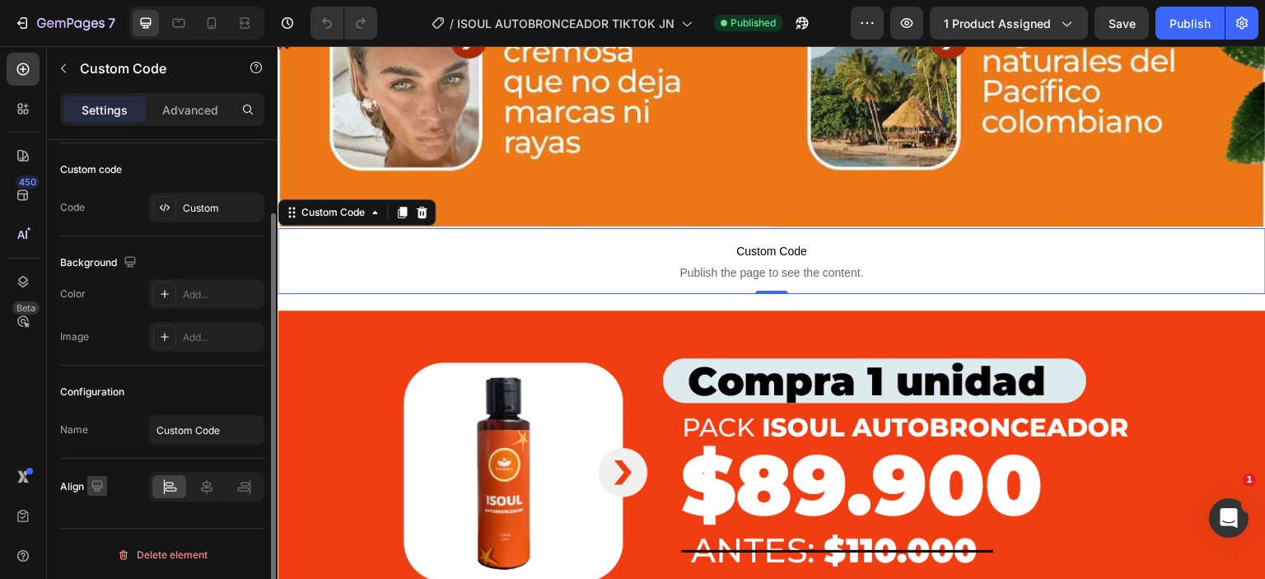
click at [96, 483] on icon "button" at bounding box center [97, 486] width 16 height 16
click at [100, 447] on icon "button" at bounding box center [100, 455] width 16 height 16
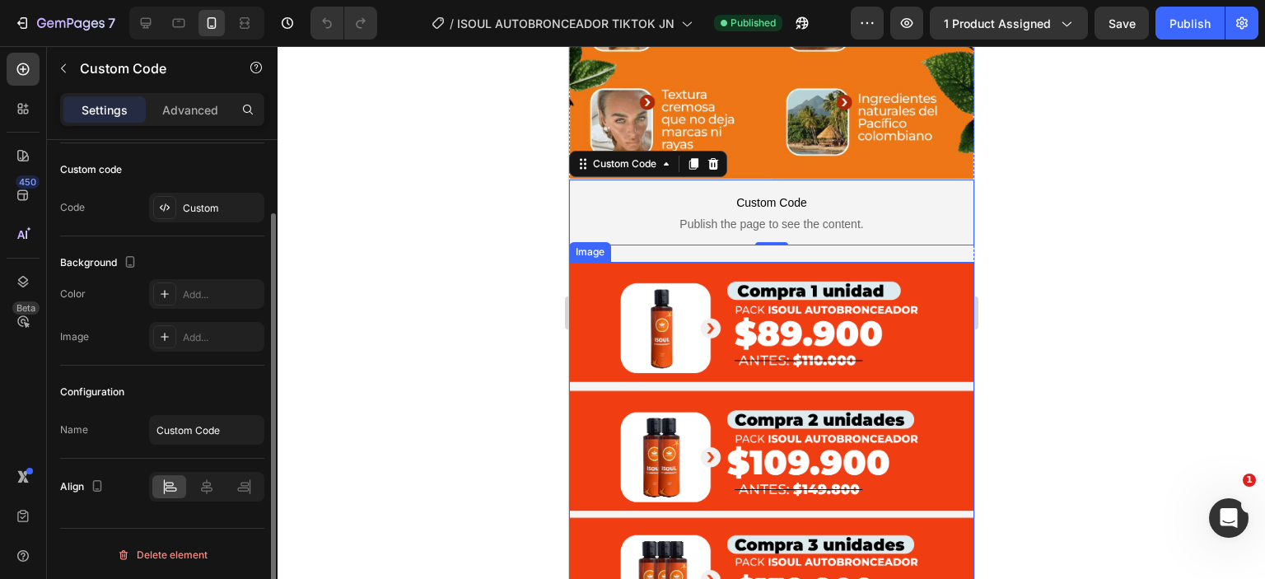
scroll to position [457, 0]
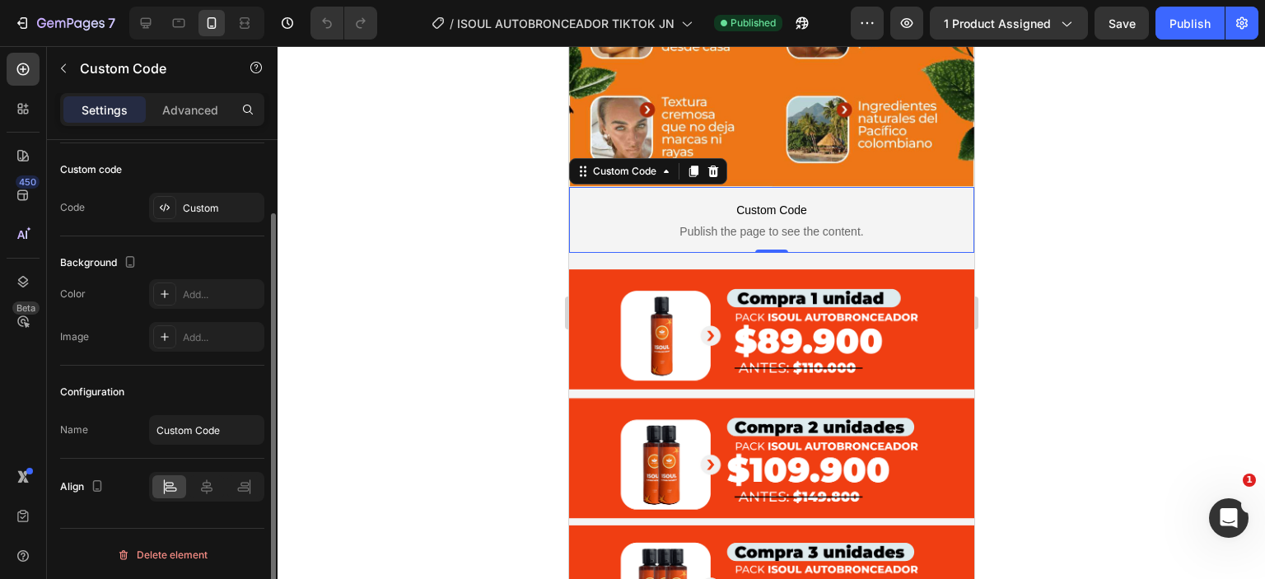
click at [714, 223] on span "Publish the page to see the content." at bounding box center [770, 231] width 405 height 16
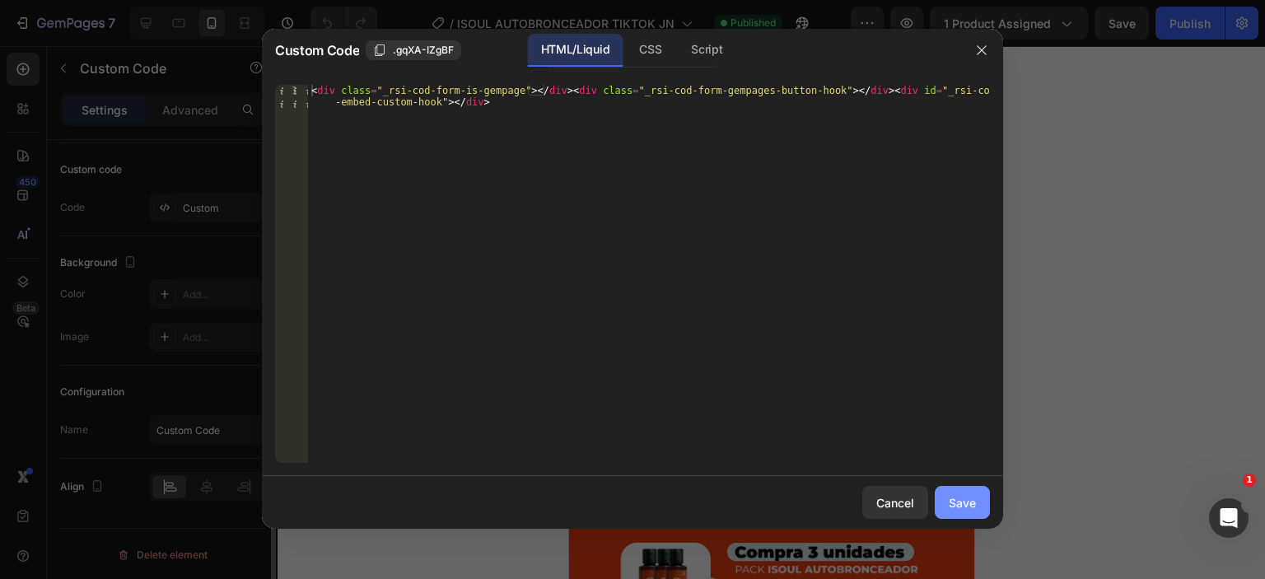
click at [963, 498] on div "Save" at bounding box center [962, 502] width 27 height 17
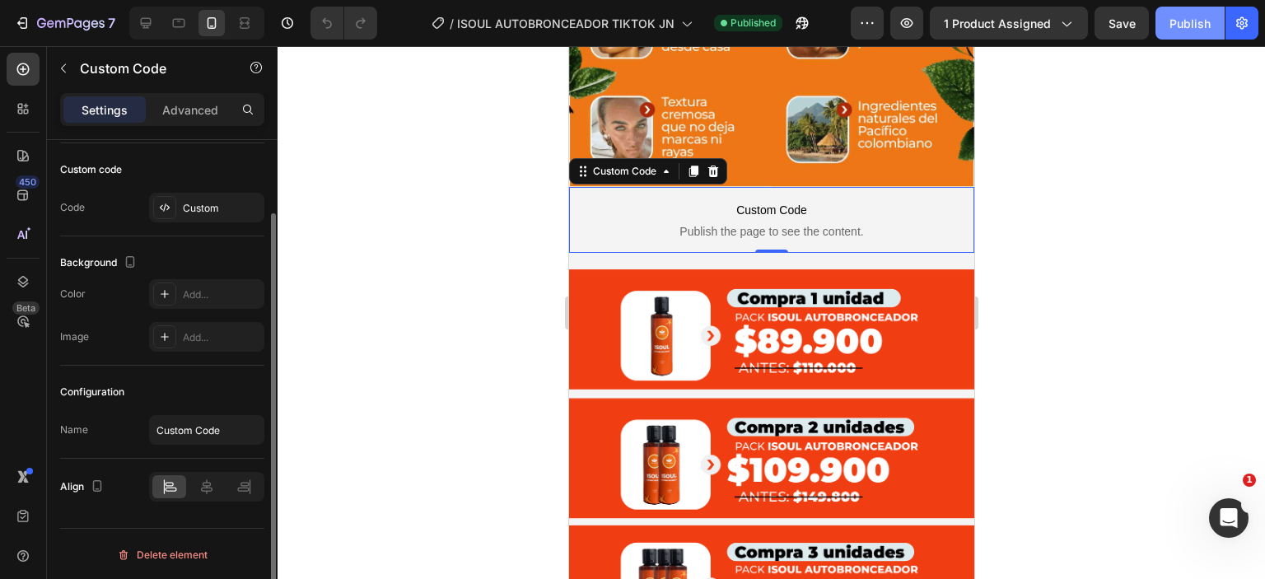
click at [1169, 16] on button "Publish" at bounding box center [1190, 23] width 69 height 33
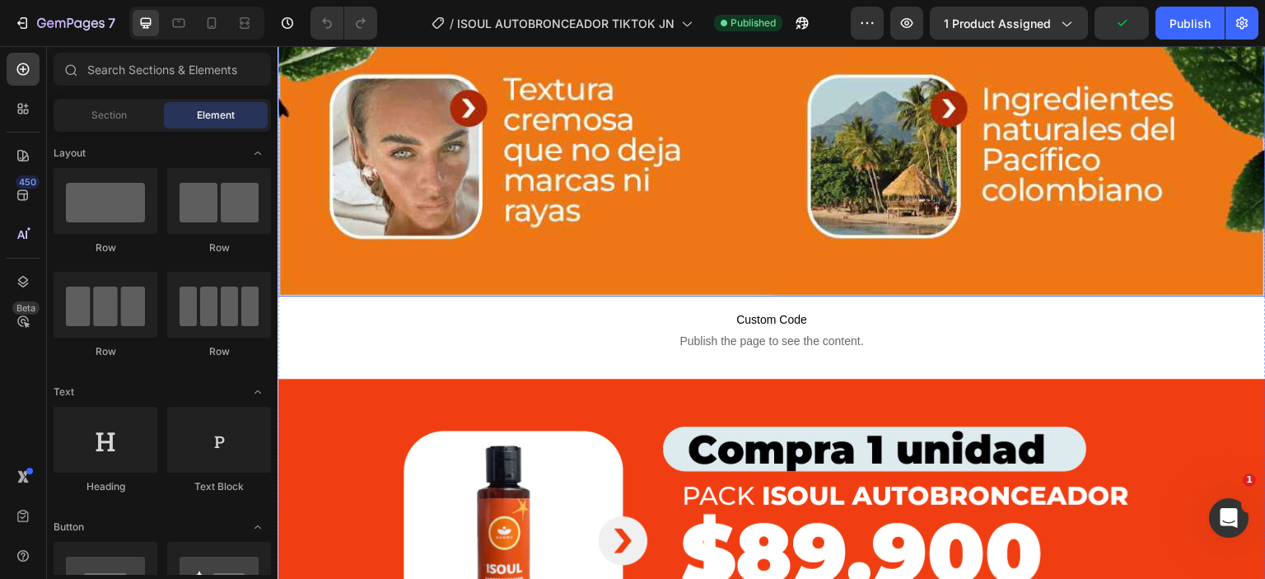
scroll to position [1160, 0]
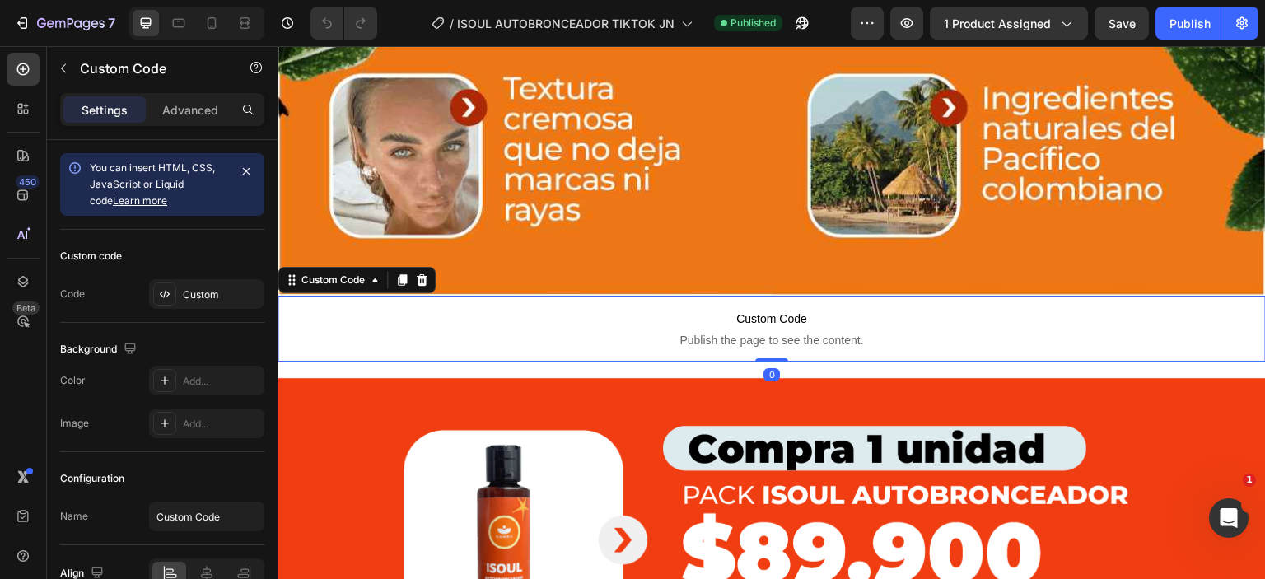
click at [643, 331] on p "Custom Code Publish the page to see the content." at bounding box center [772, 329] width 988 height 66
click at [245, 167] on icon "button" at bounding box center [246, 171] width 13 height 13
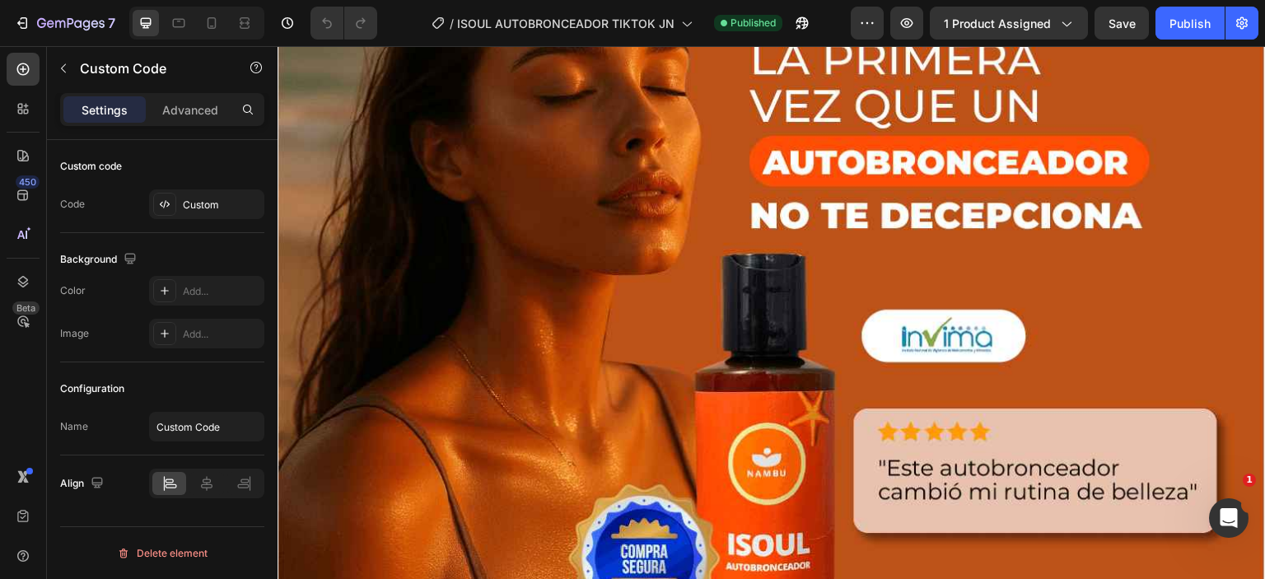
scroll to position [0, 0]
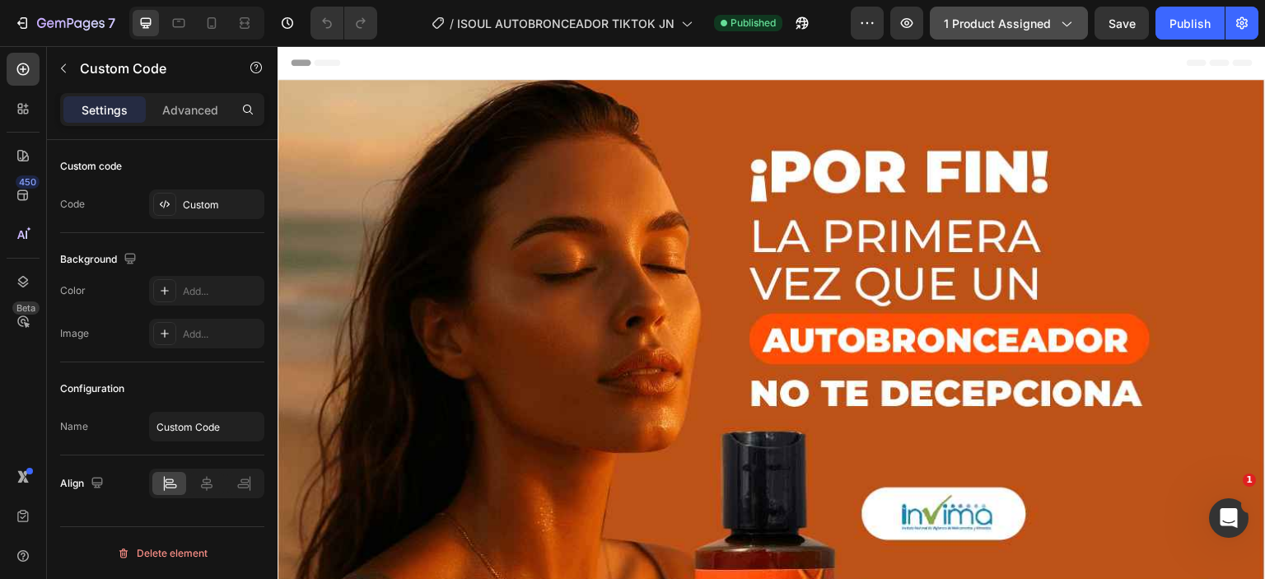
click at [1033, 16] on span "1 product assigned" at bounding box center [997, 23] width 107 height 17
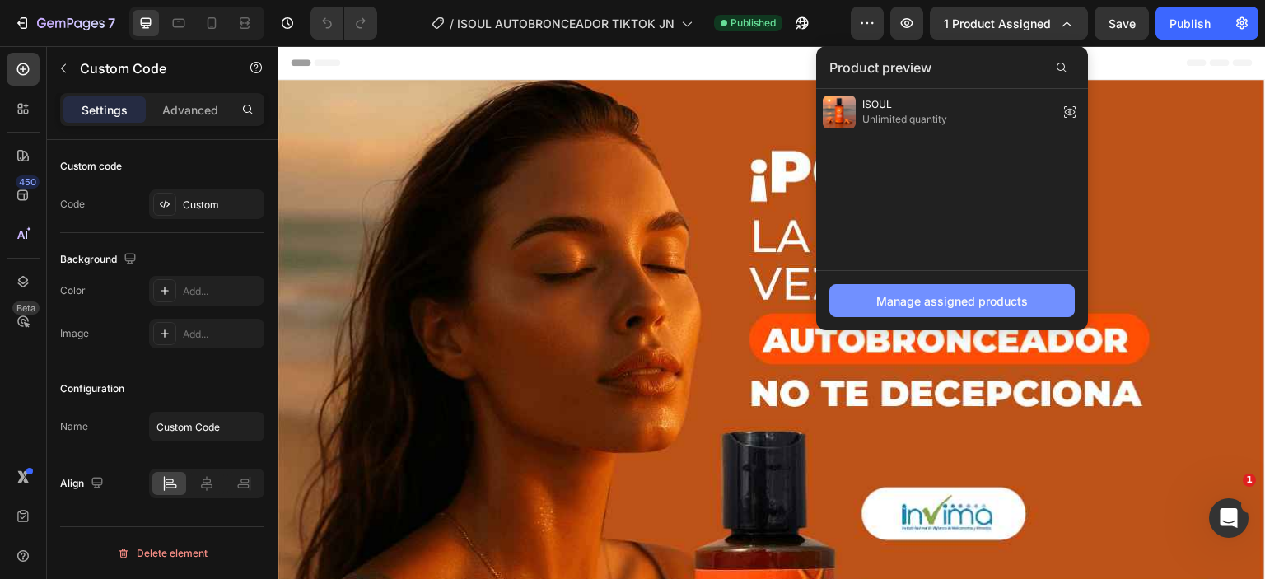
click at [863, 297] on button "Manage assigned products" at bounding box center [952, 300] width 245 height 33
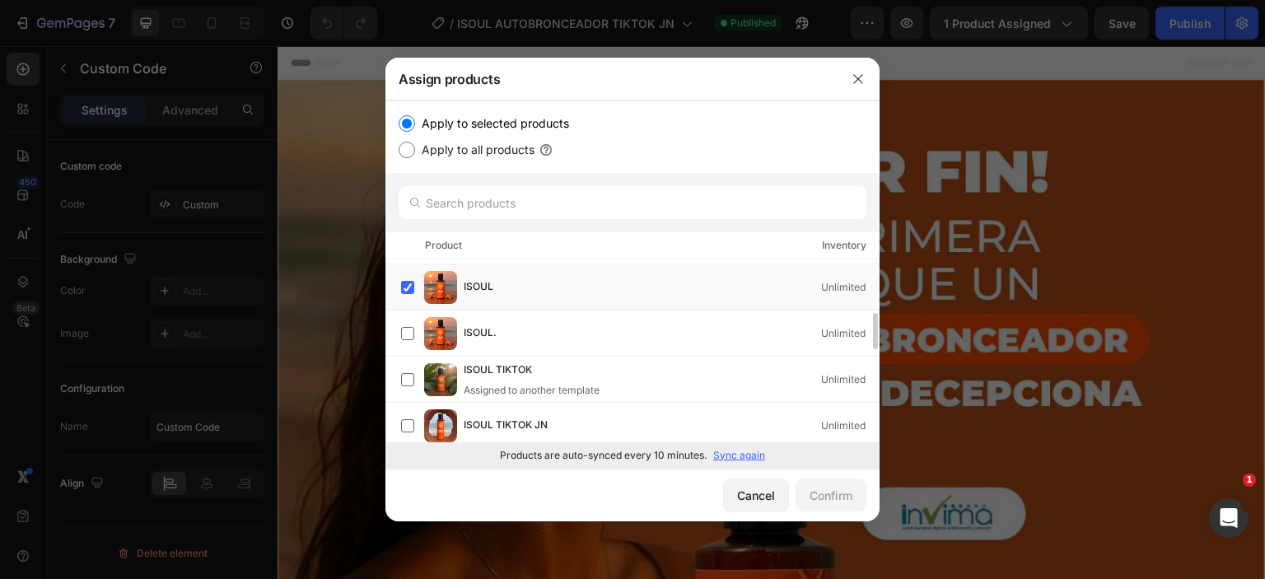
scroll to position [273, 0]
click at [409, 288] on label at bounding box center [407, 286] width 13 height 13
click at [824, 502] on div "Confirm" at bounding box center [831, 495] width 43 height 17
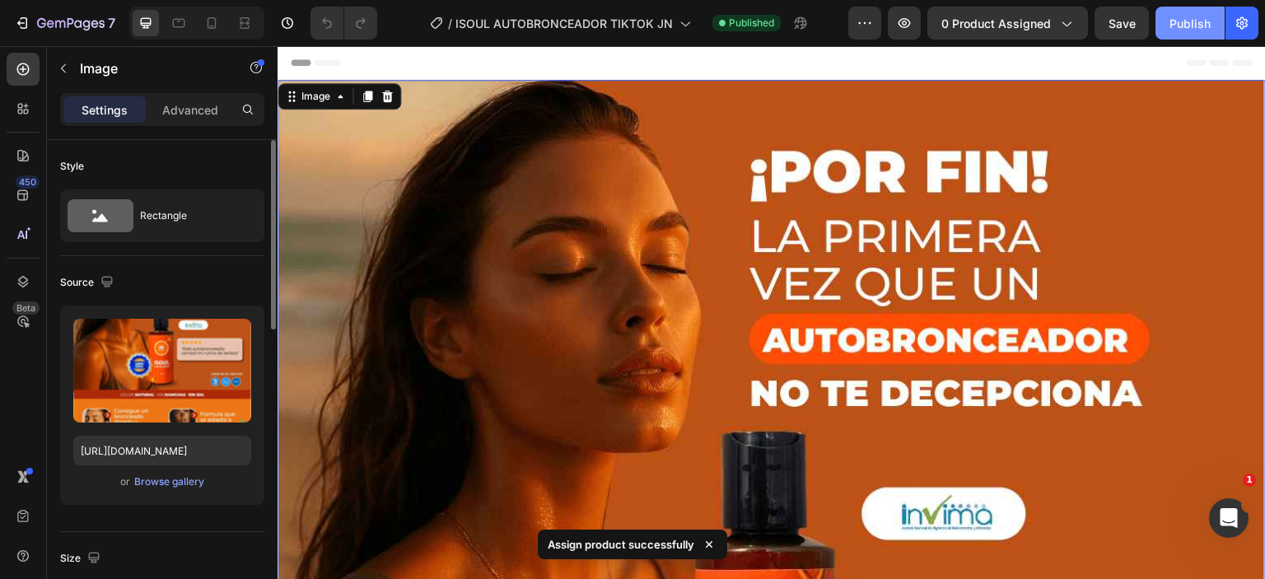
click at [1186, 16] on div "Publish" at bounding box center [1190, 23] width 41 height 17
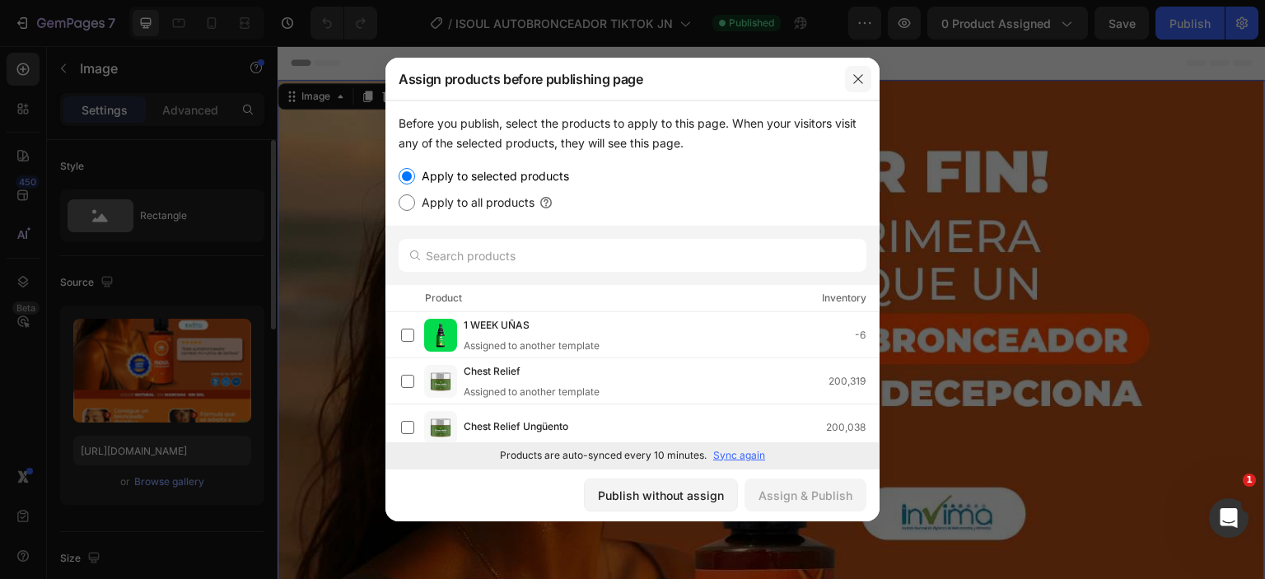
click at [854, 75] on icon "button" at bounding box center [857, 78] width 9 height 9
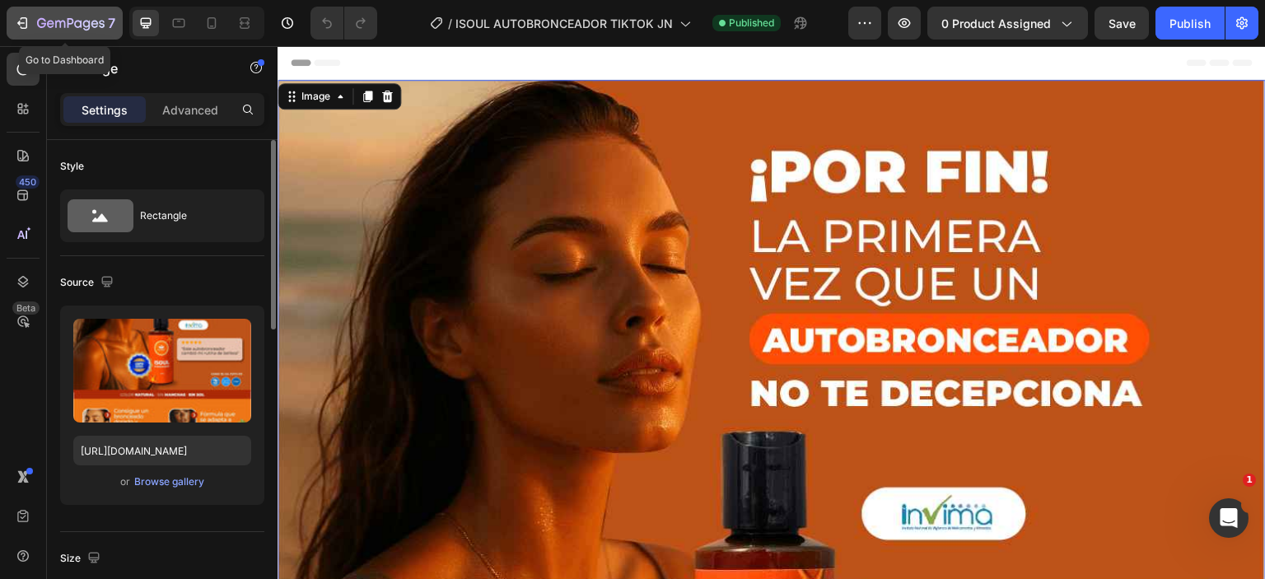
click at [40, 10] on button "7" at bounding box center [65, 23] width 116 height 33
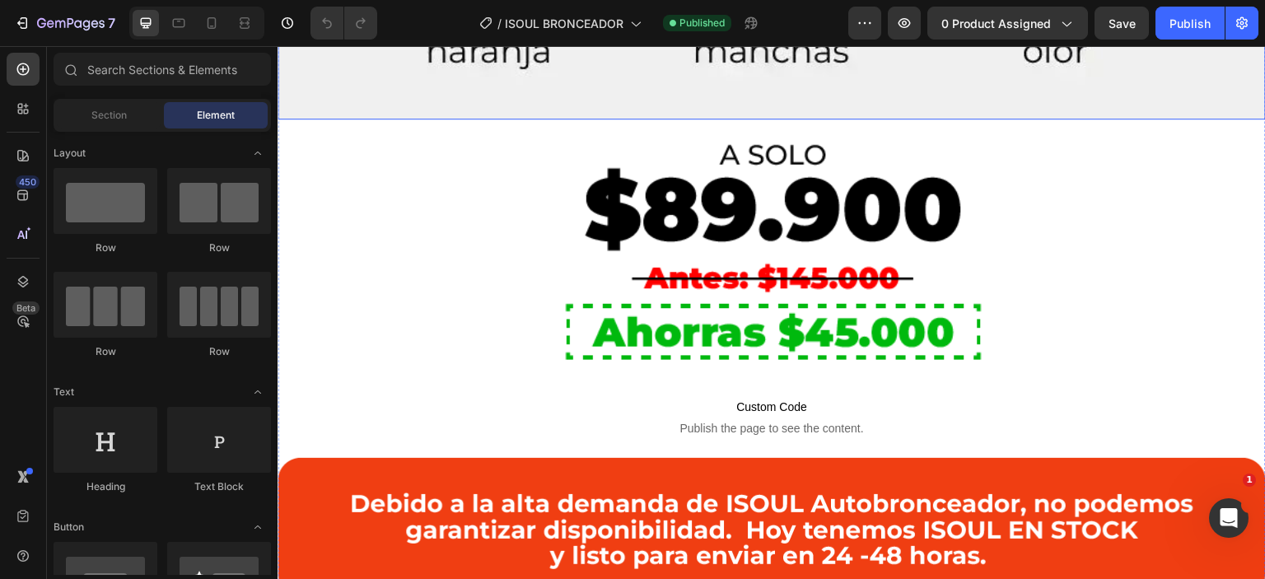
scroll to position [1270, 0]
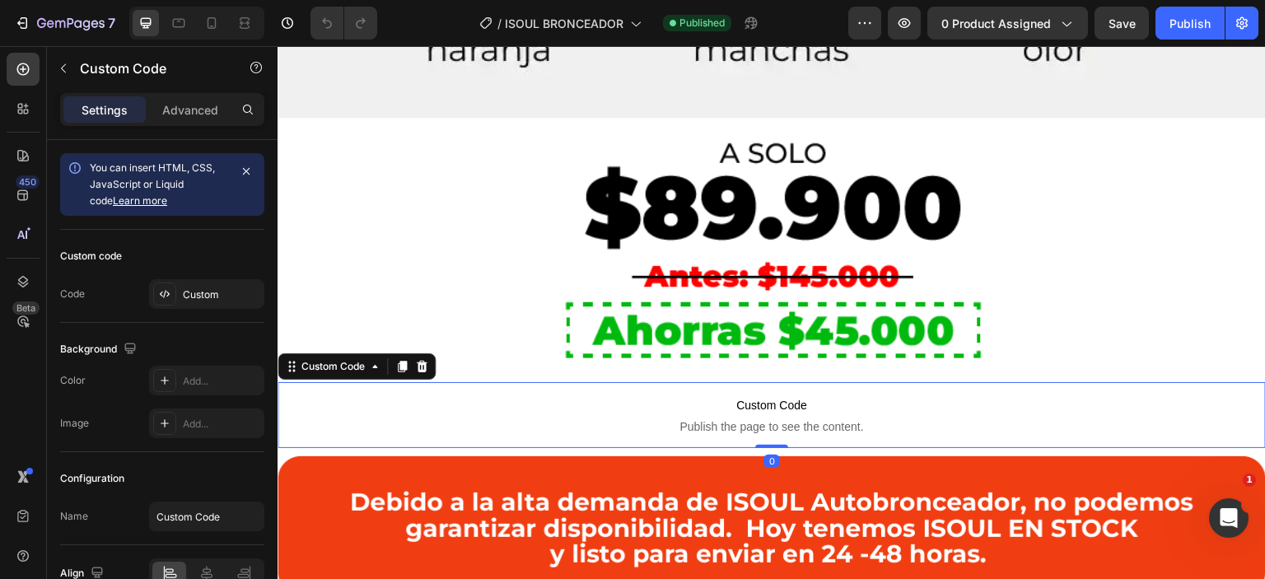
click at [499, 418] on span "Publish the page to see the content." at bounding box center [772, 426] width 988 height 16
click at [640, 395] on span "Custom Code" at bounding box center [772, 405] width 988 height 20
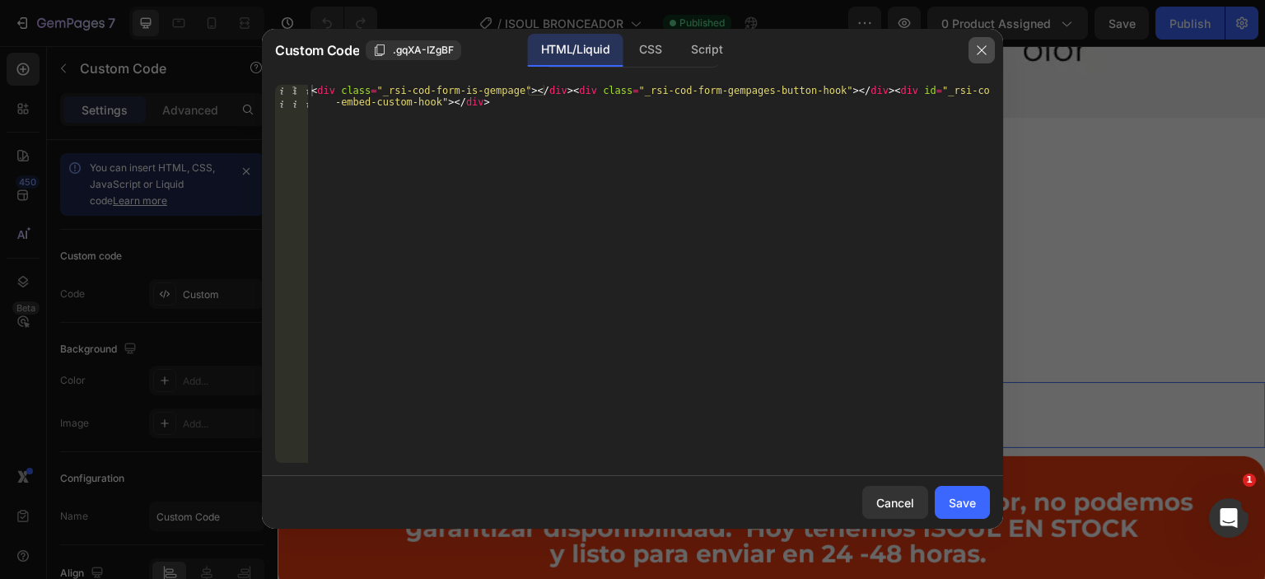
click at [983, 49] on icon "button" at bounding box center [981, 49] width 9 height 9
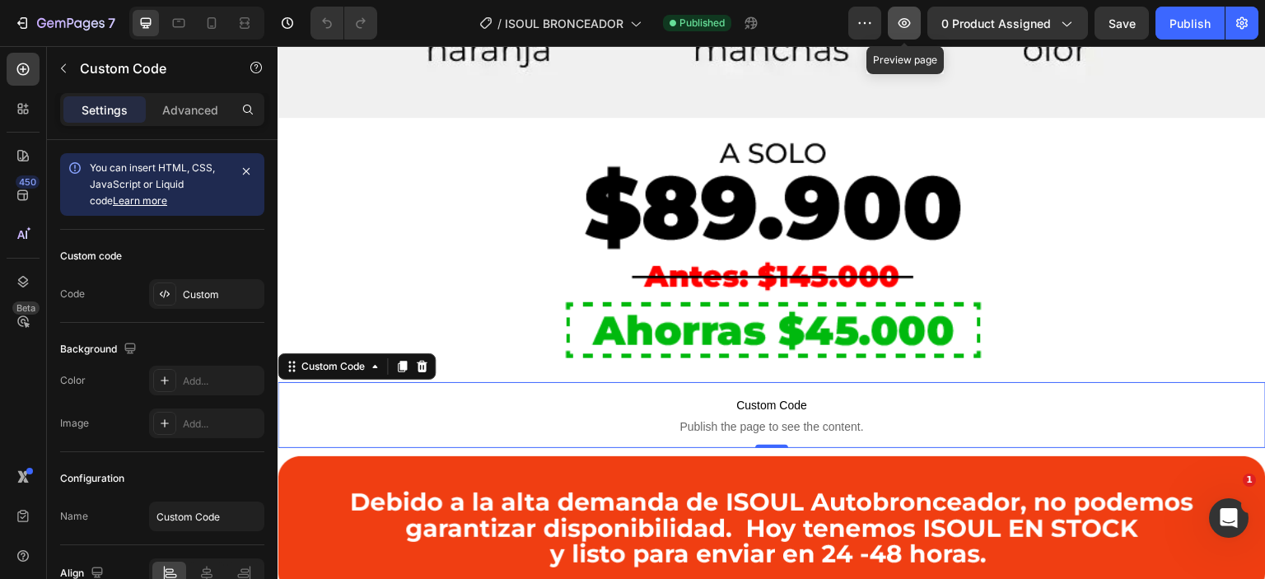
click at [899, 35] on button "button" at bounding box center [904, 23] width 33 height 33
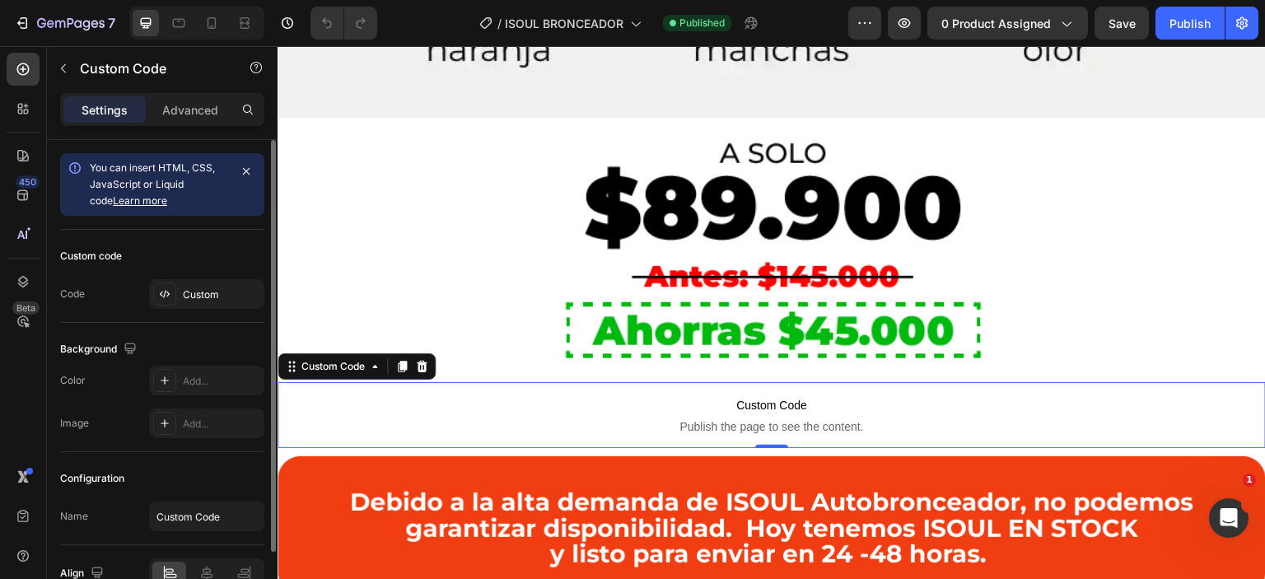
click at [123, 205] on link "Learn more" at bounding box center [140, 200] width 54 height 12
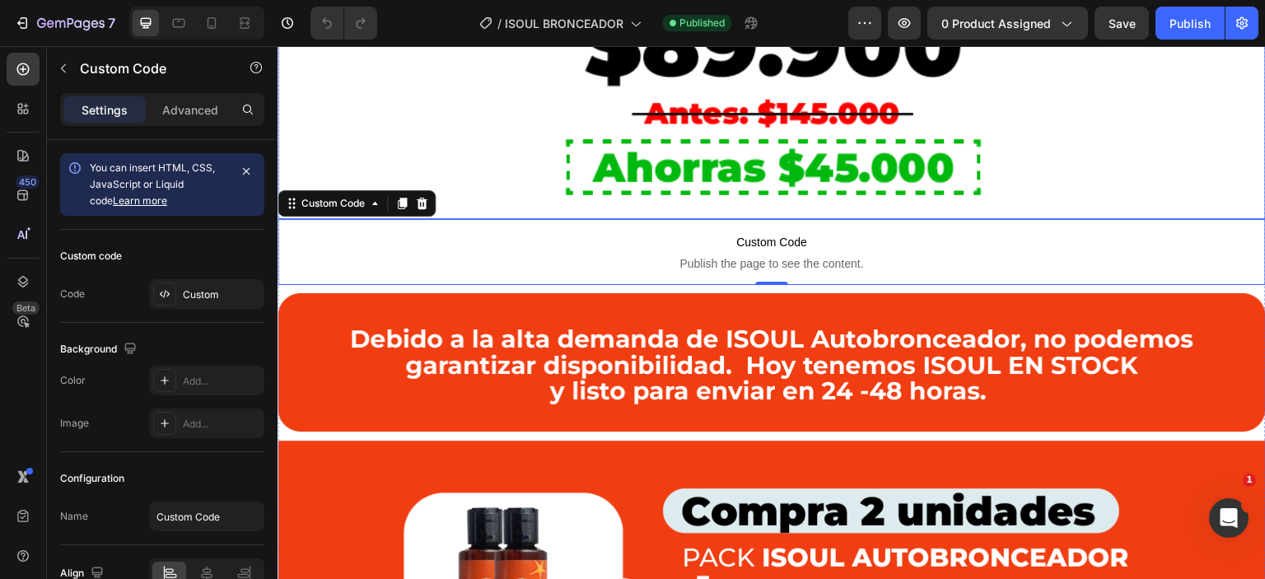
click at [515, 232] on span "Custom Code" at bounding box center [772, 242] width 988 height 20
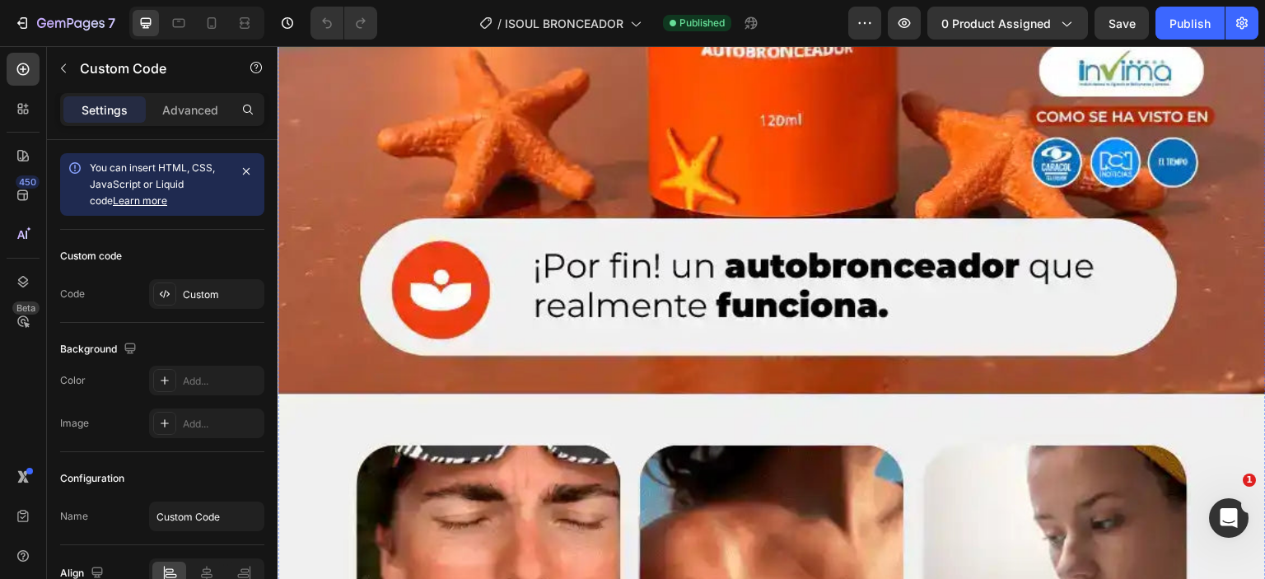
scroll to position [524, 0]
click at [42, 35] on button "7" at bounding box center [65, 23] width 116 height 33
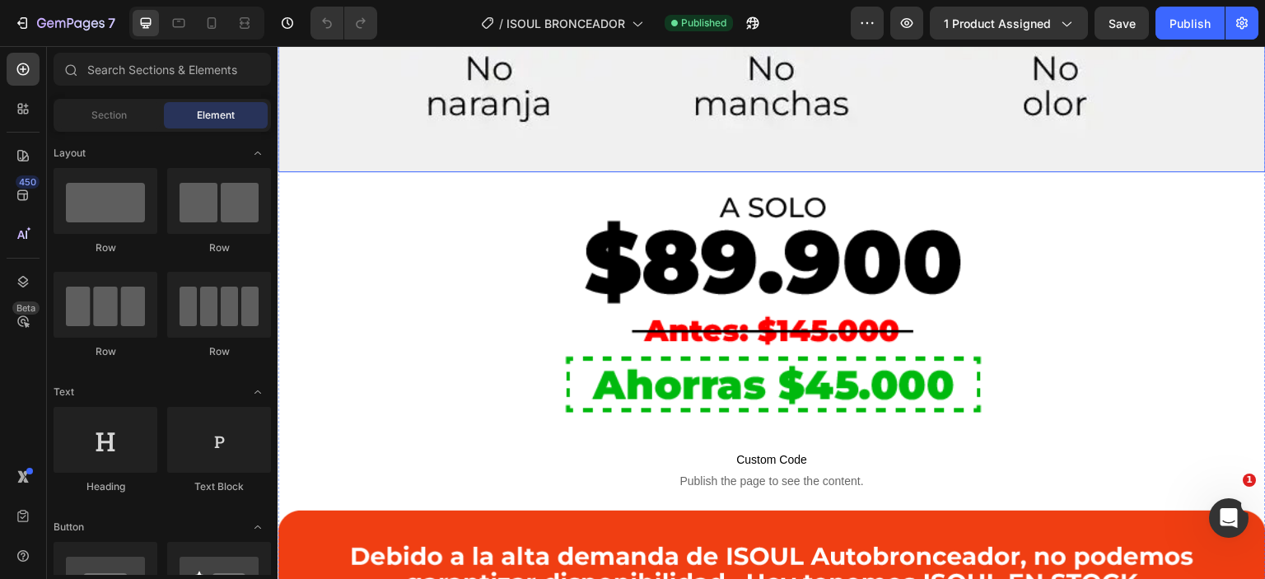
scroll to position [1217, 0]
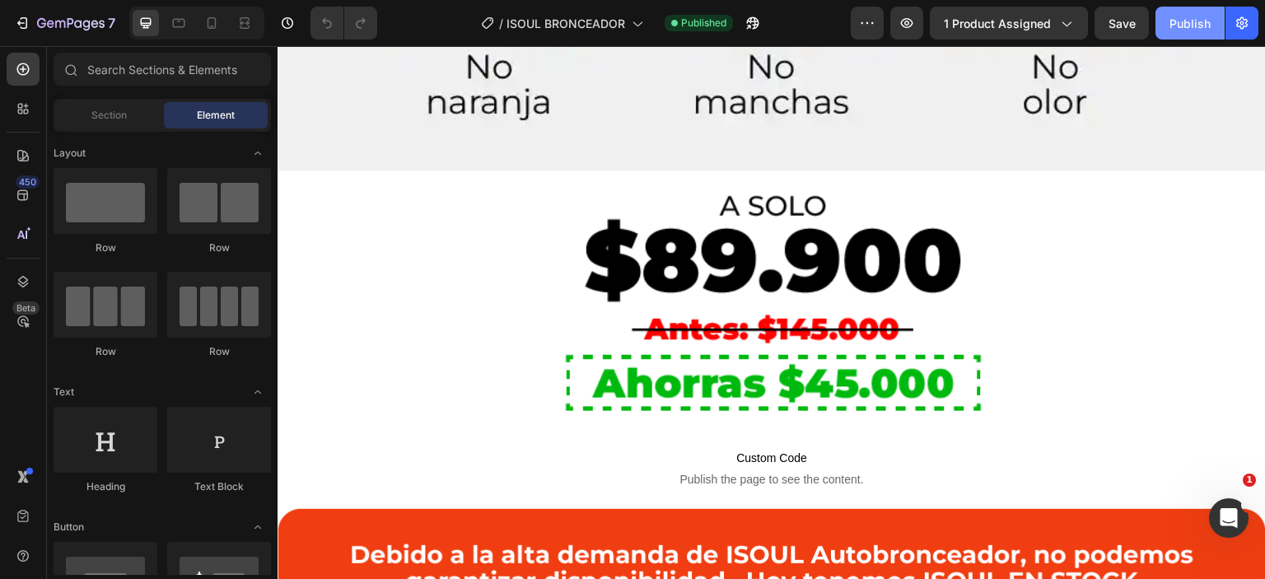
click at [1190, 30] on div "Publish" at bounding box center [1190, 23] width 41 height 17
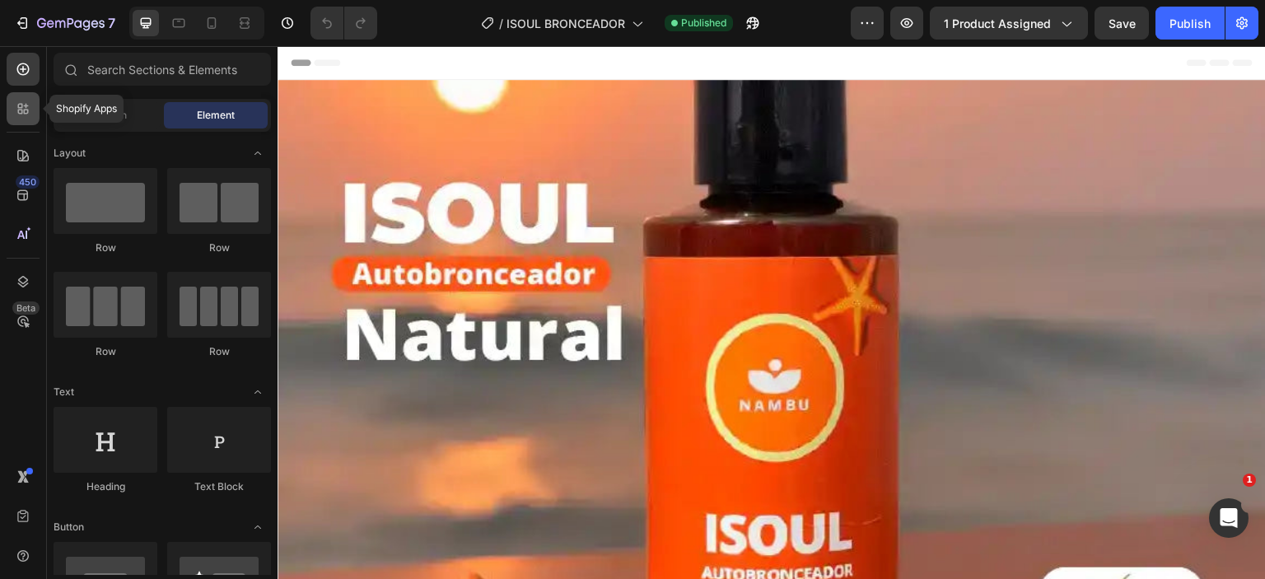
click at [16, 108] on icon at bounding box center [23, 108] width 16 height 16
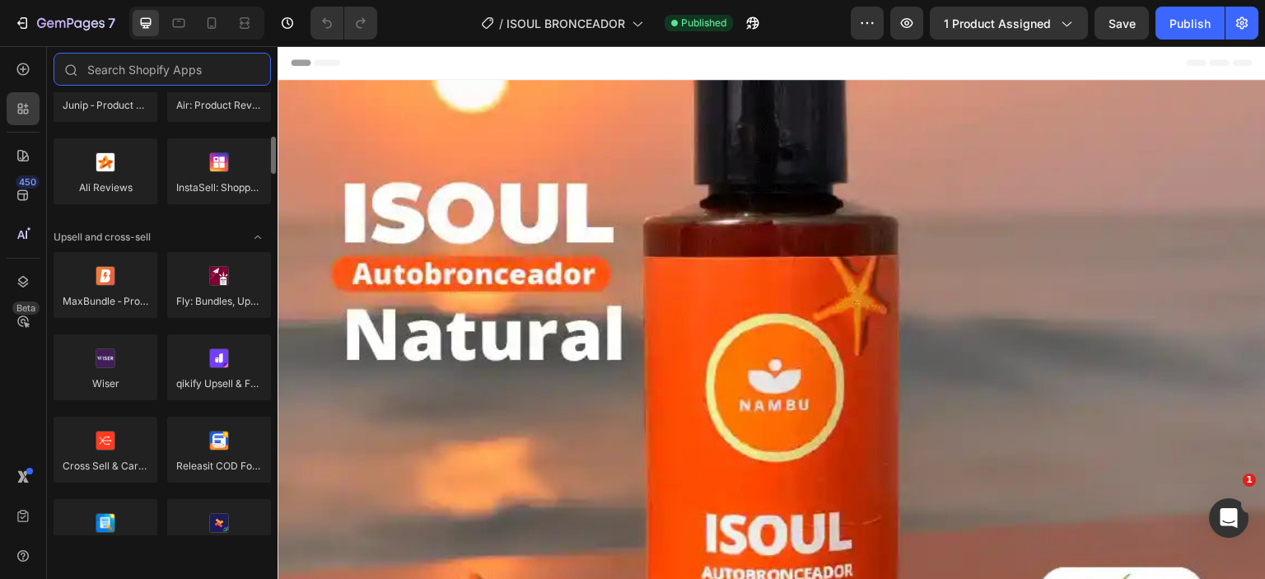
scroll to position [568, 0]
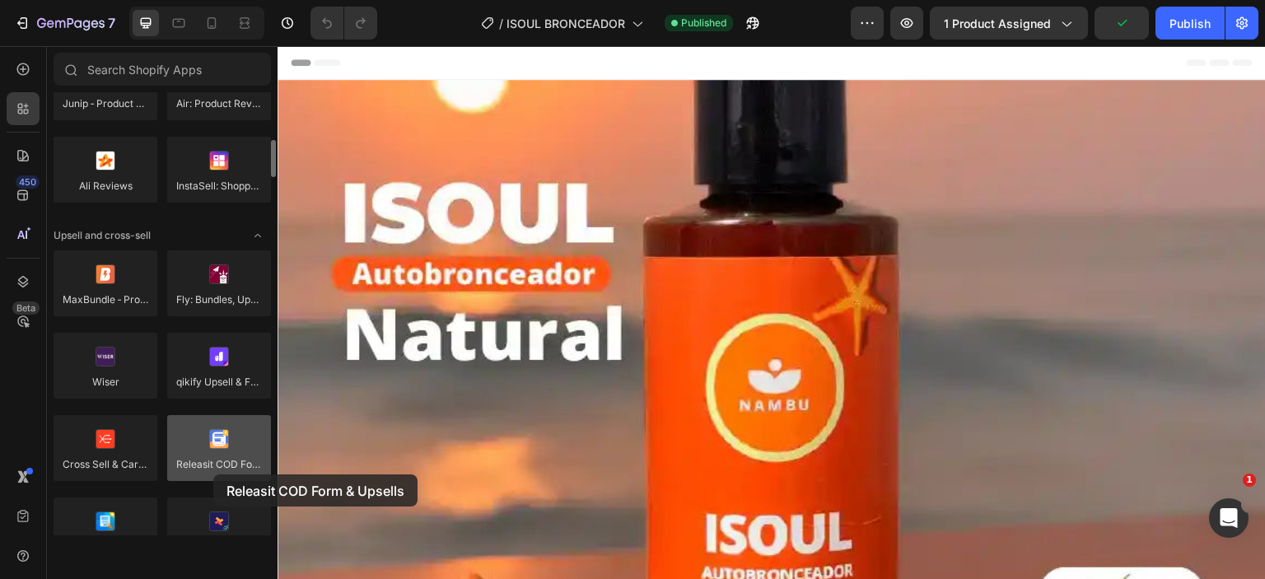
click at [213, 474] on div at bounding box center [219, 448] width 104 height 66
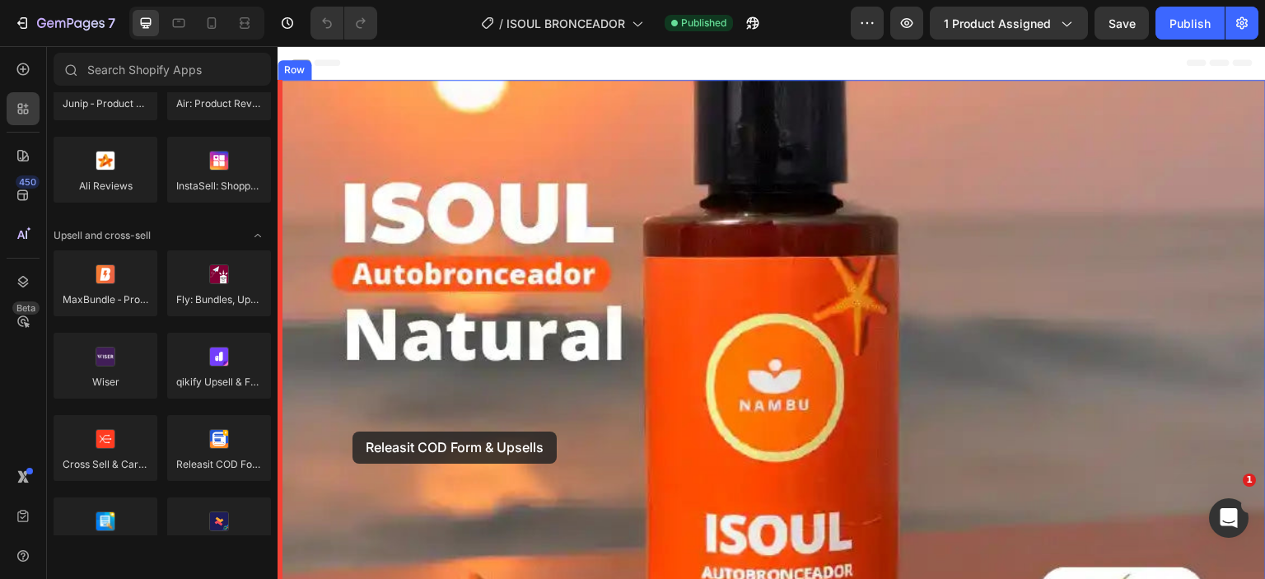
drag, startPoint x: 486, startPoint y: 497, endPoint x: 354, endPoint y: 432, distance: 147.0
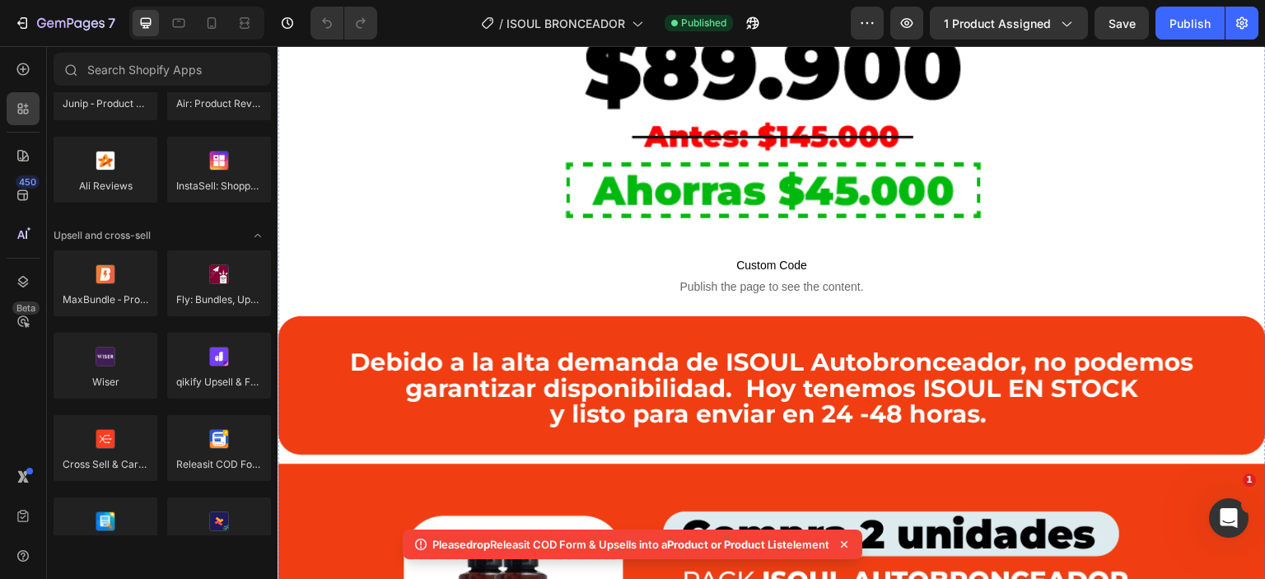
scroll to position [1410, 0]
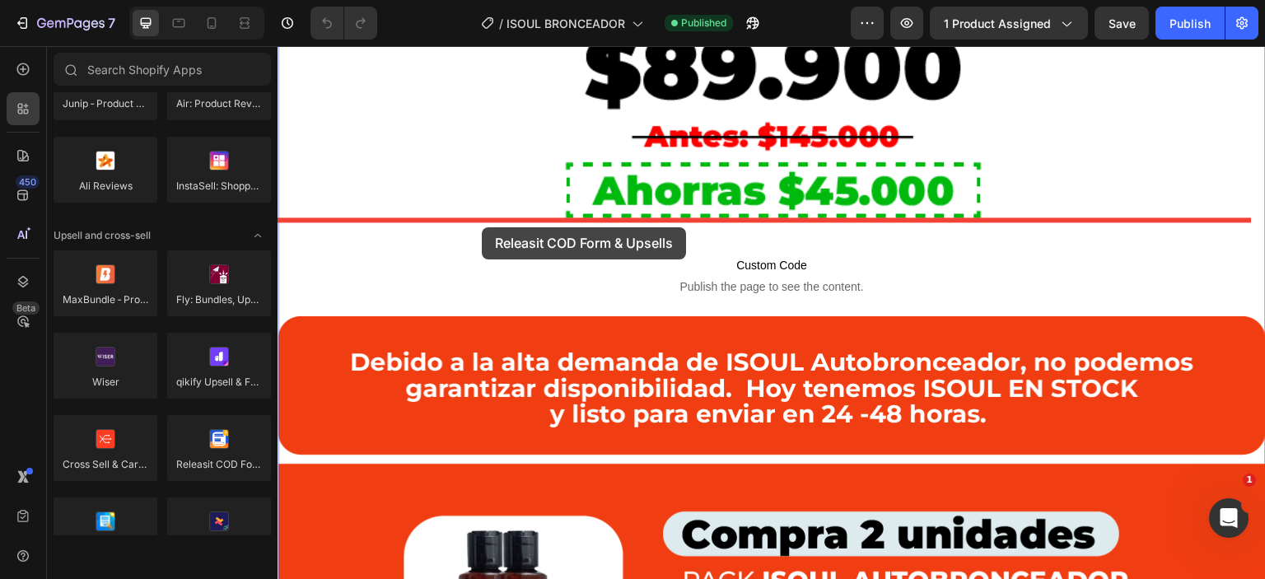
drag, startPoint x: 496, startPoint y: 500, endPoint x: 482, endPoint y: 228, distance: 272.2
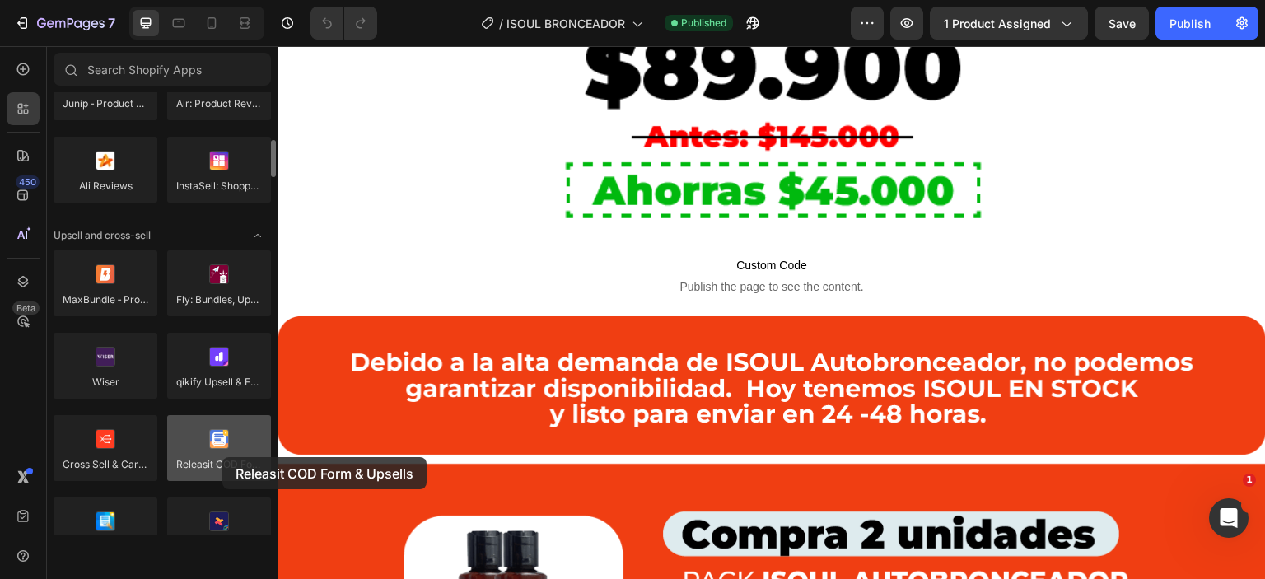
click at [222, 457] on div at bounding box center [219, 448] width 104 height 66
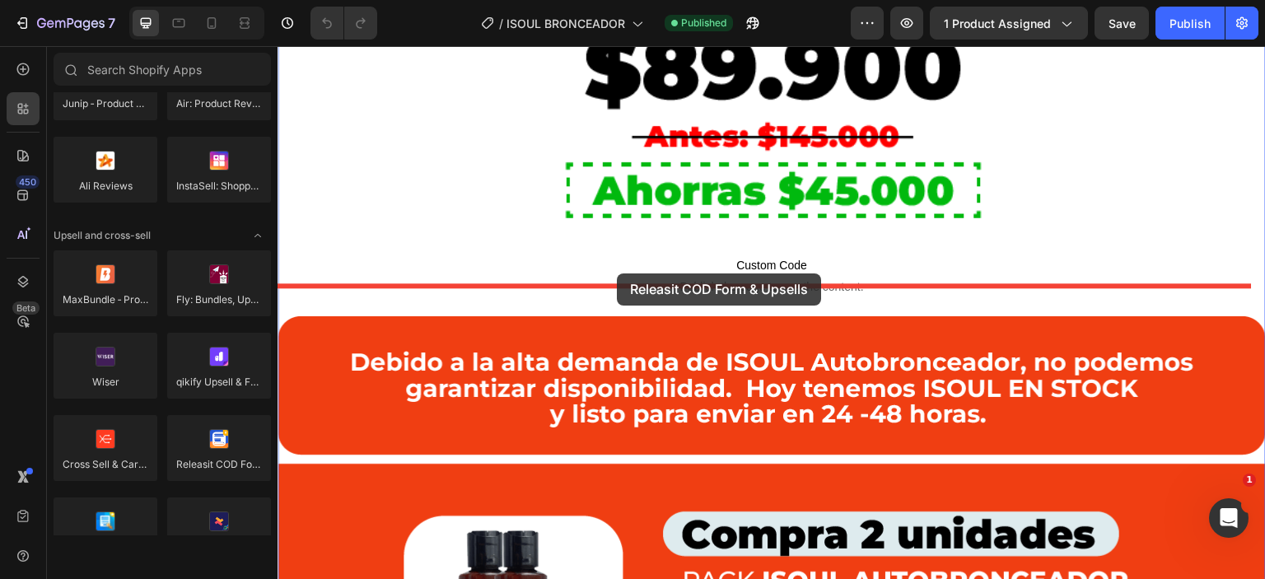
drag, startPoint x: 500, startPoint y: 503, endPoint x: 615, endPoint y: 272, distance: 258.2
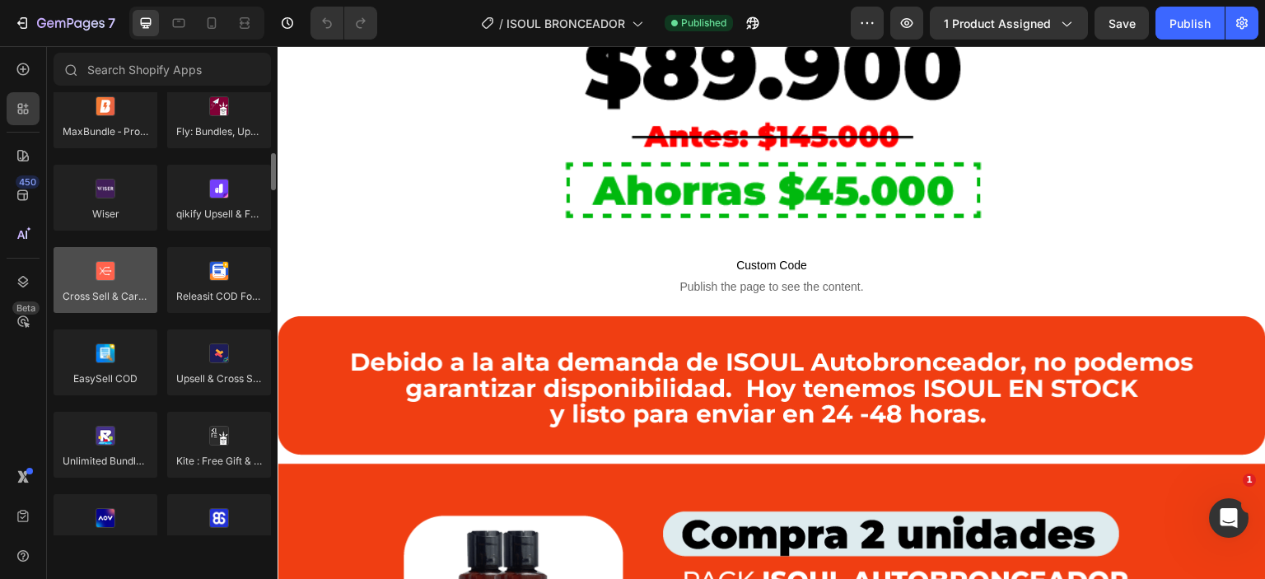
scroll to position [735, 0]
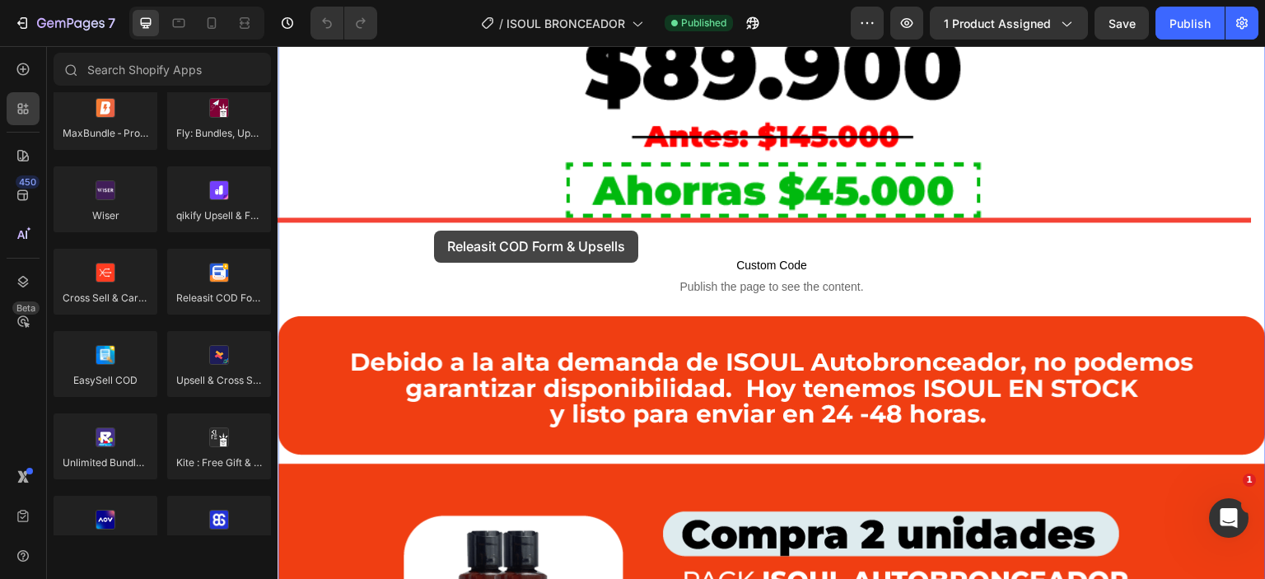
drag, startPoint x: 489, startPoint y: 338, endPoint x: 434, endPoint y: 231, distance: 120.5
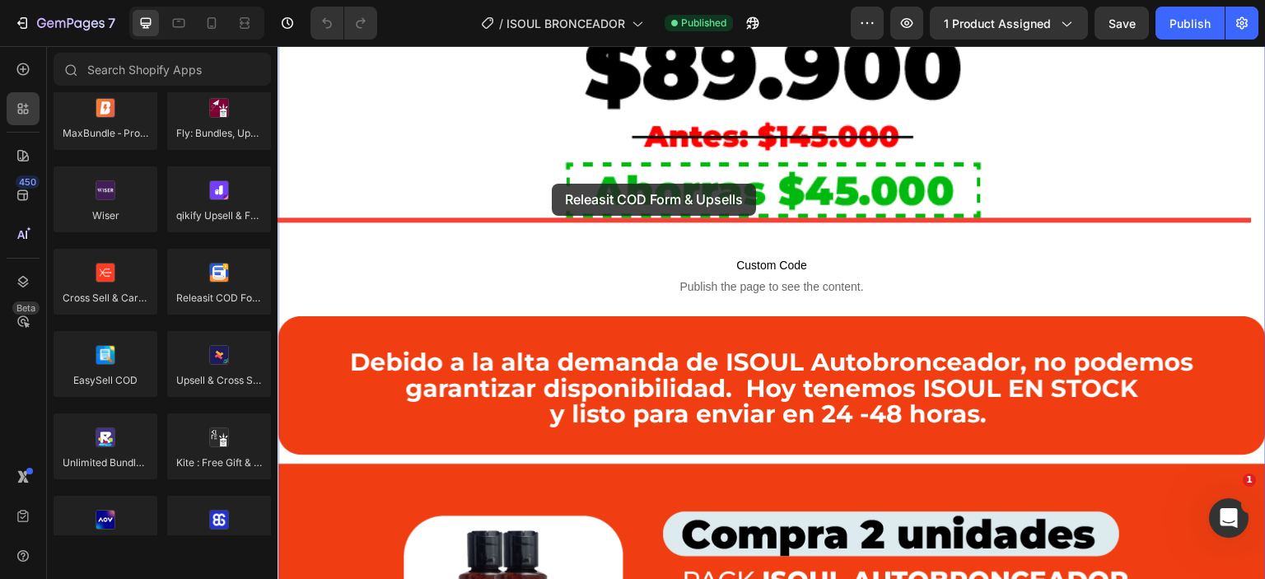
drag, startPoint x: 479, startPoint y: 329, endPoint x: 551, endPoint y: 184, distance: 162.1
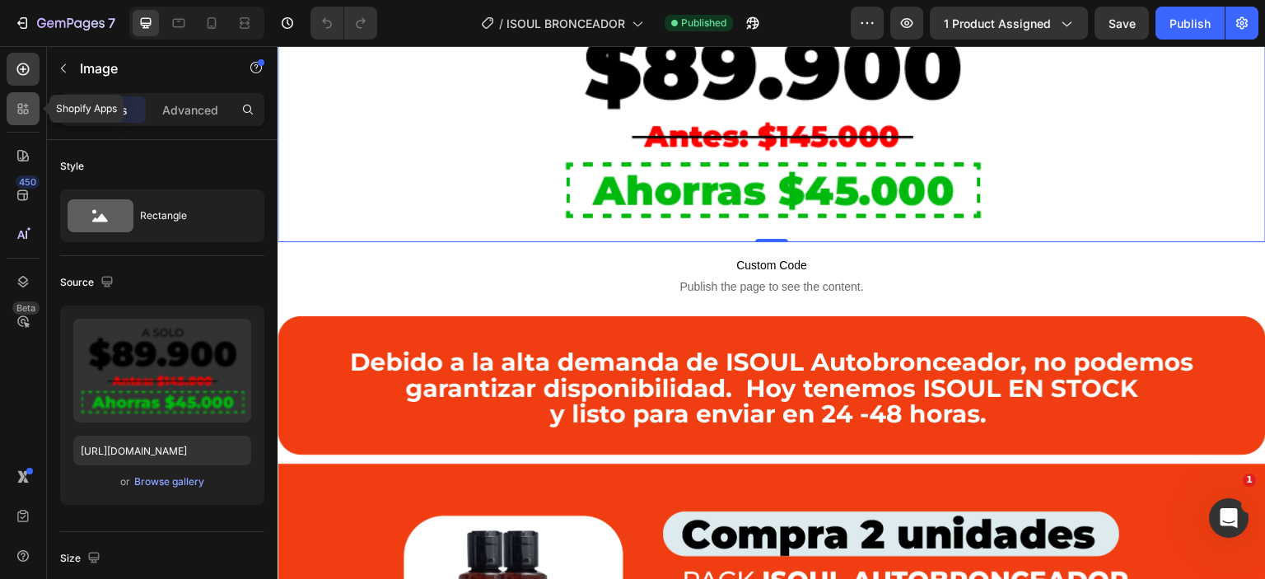
click at [18, 110] on icon at bounding box center [20, 112] width 5 height 5
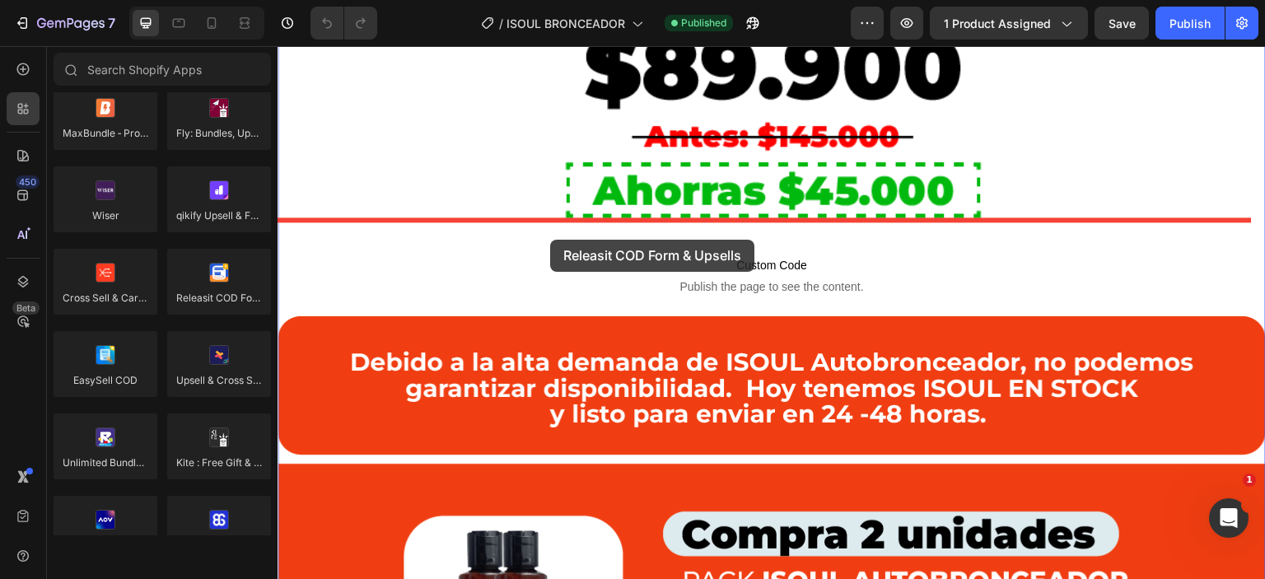
drag, startPoint x: 515, startPoint y: 336, endPoint x: 550, endPoint y: 240, distance: 102.7
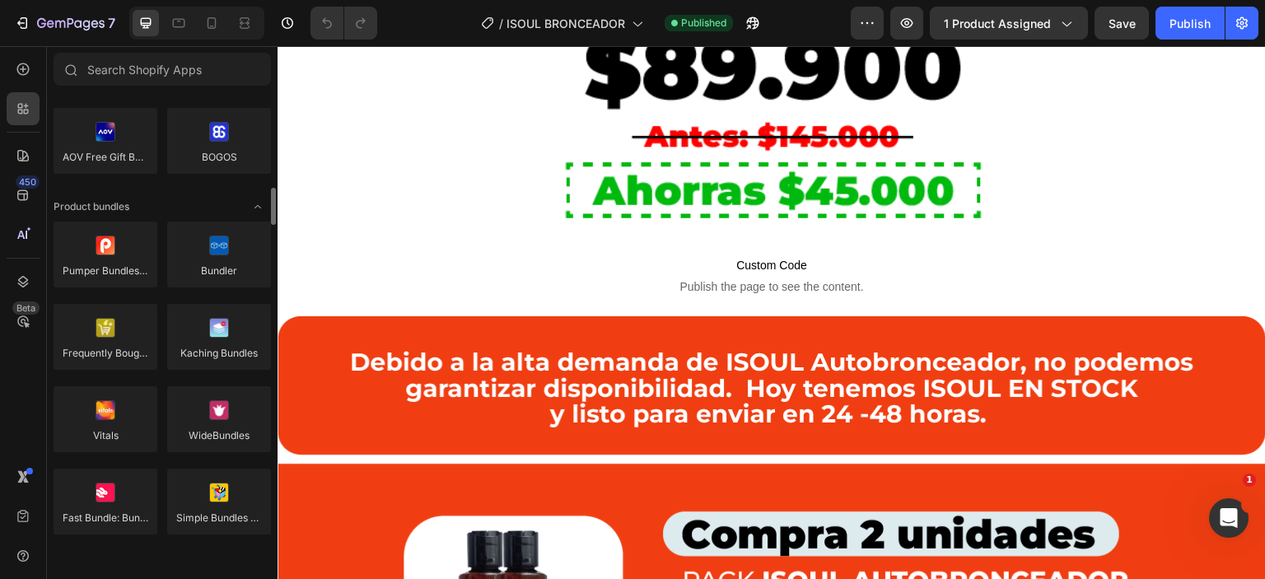
scroll to position [1124, 0]
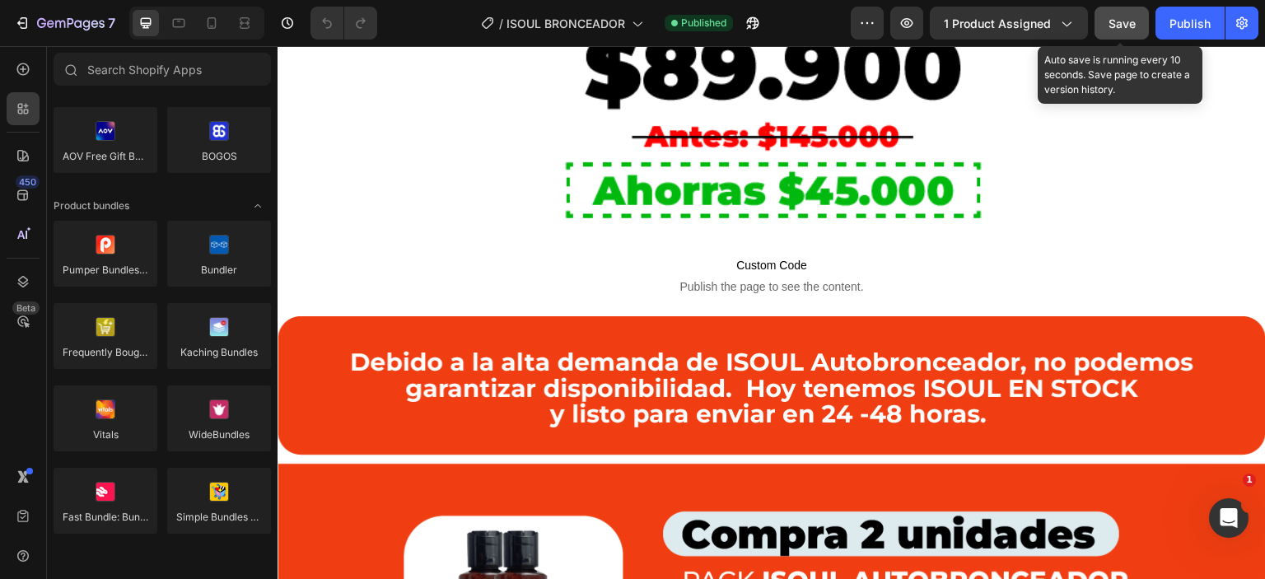
click at [1125, 25] on span "Save" at bounding box center [1122, 23] width 27 height 14
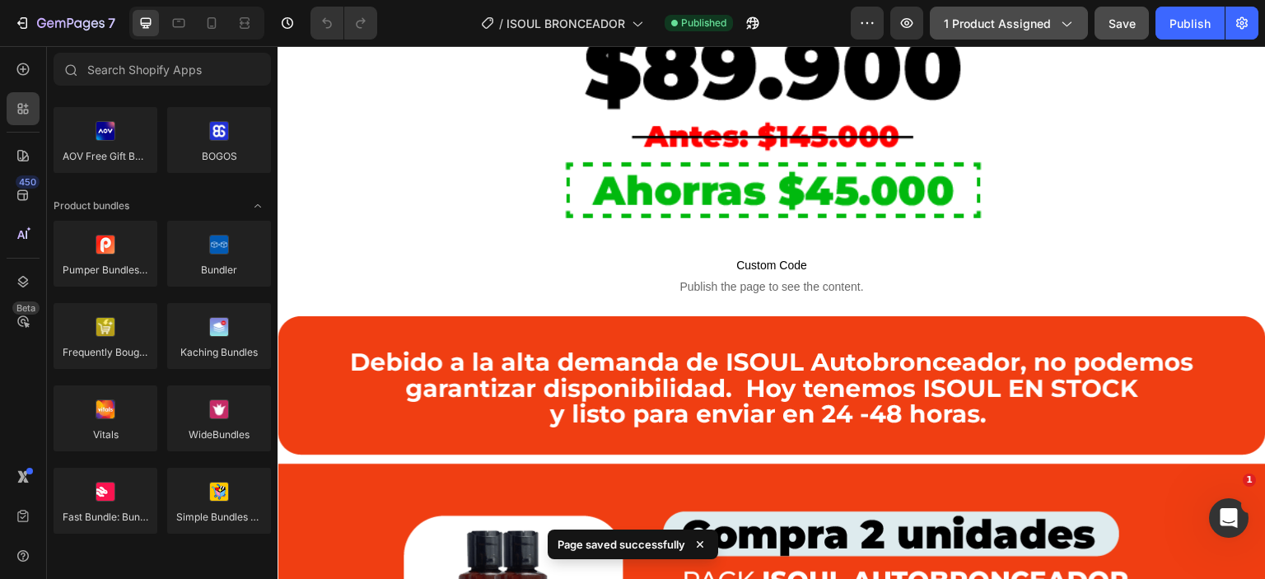
click at [1061, 34] on button "1 product assigned" at bounding box center [1009, 23] width 158 height 33
